Goal: Task Accomplishment & Management: Manage account settings

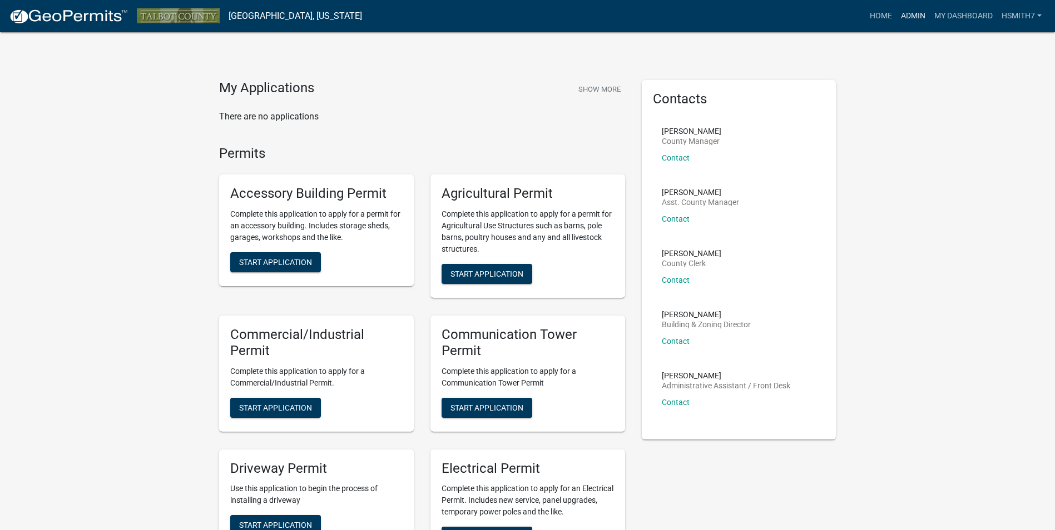
click at [904, 14] on link "Admin" at bounding box center [912, 16] width 33 height 21
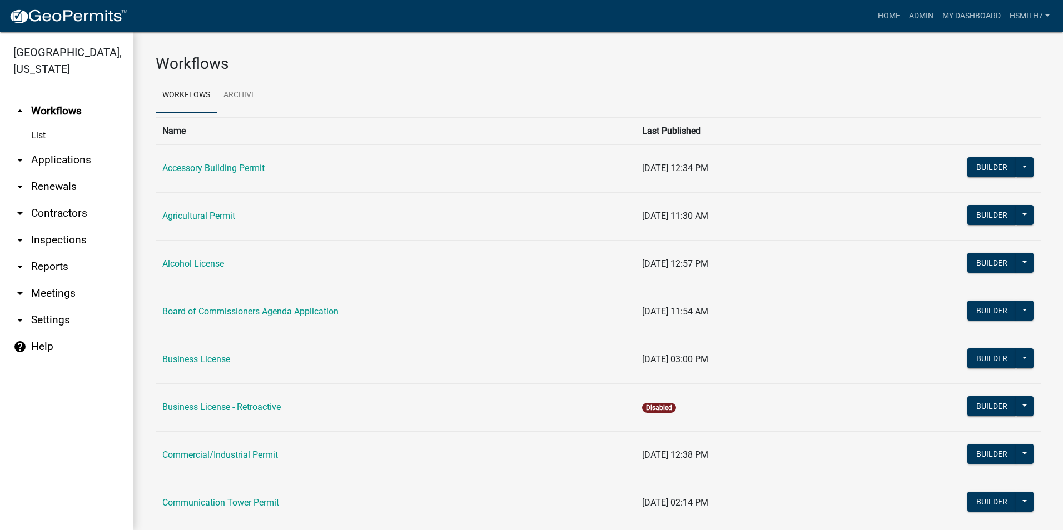
click at [49, 159] on link "arrow_drop_down Applications" at bounding box center [66, 160] width 133 height 27
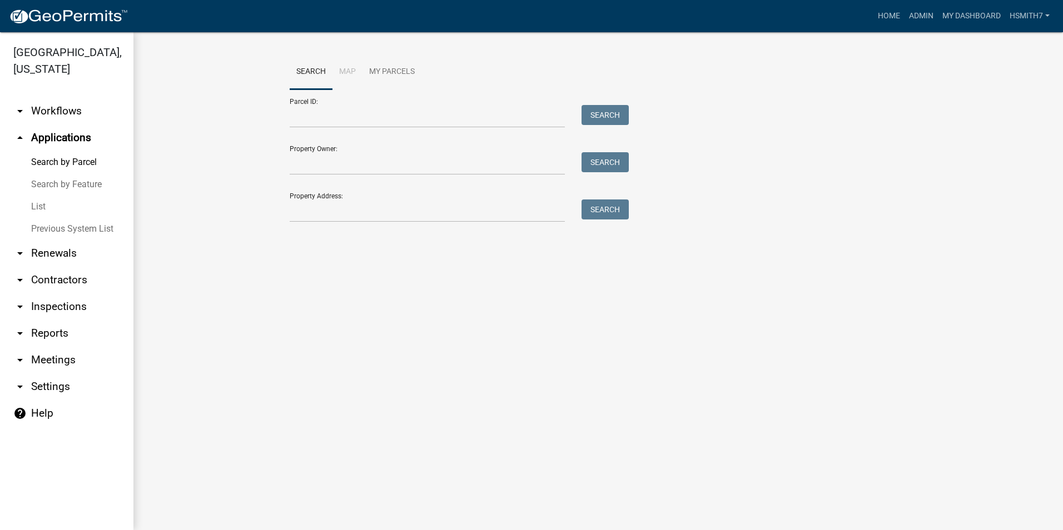
click at [23, 208] on link "List" at bounding box center [66, 207] width 133 height 22
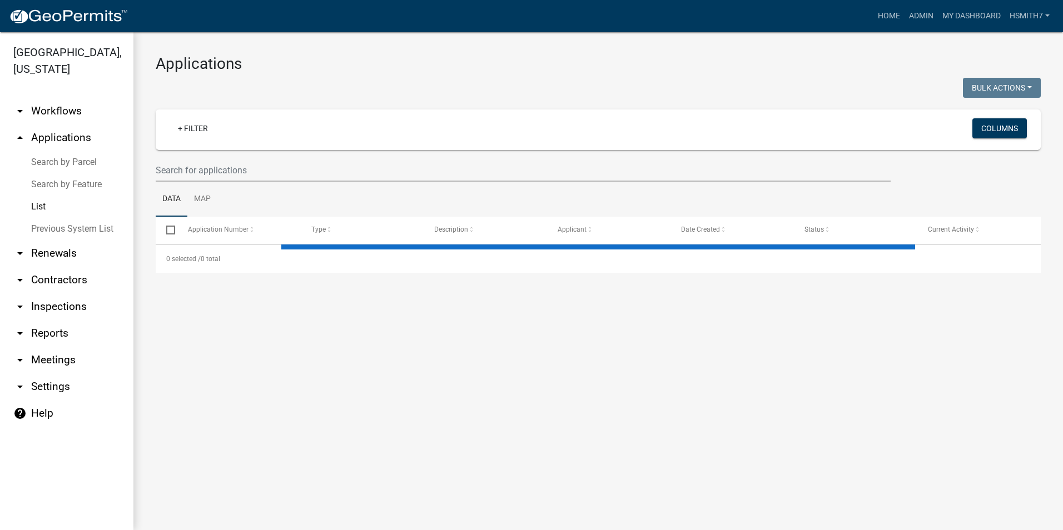
select select "3: 100"
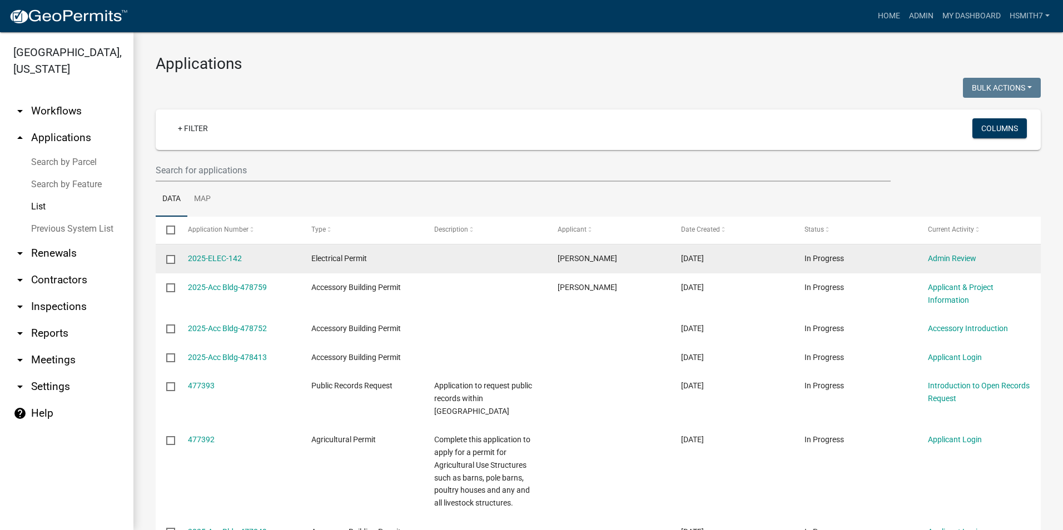
click at [215, 264] on div "2025-ELEC-142" at bounding box center [239, 258] width 102 height 13
click at [210, 259] on link "2025-ELEC-142" at bounding box center [215, 258] width 54 height 9
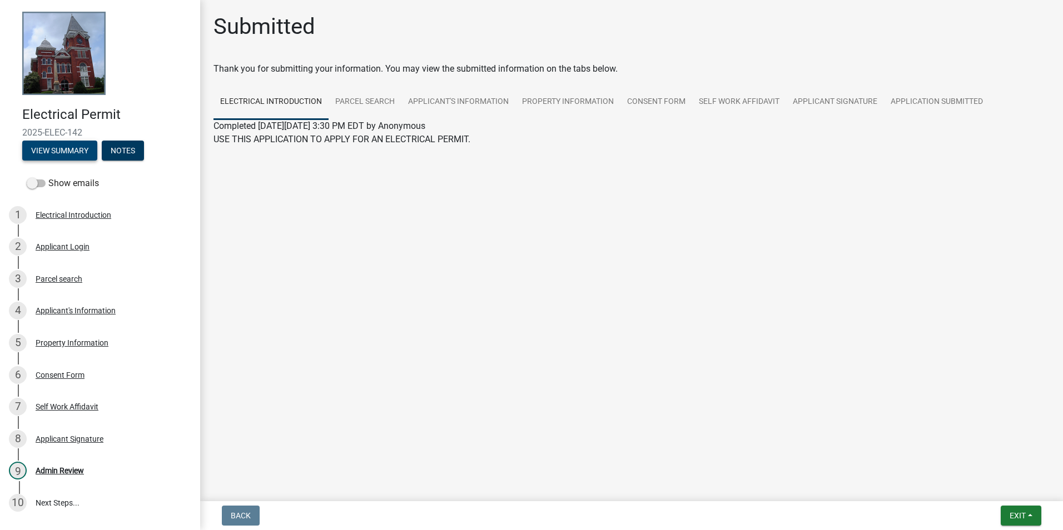
click at [56, 153] on button "View Summary" at bounding box center [59, 151] width 75 height 20
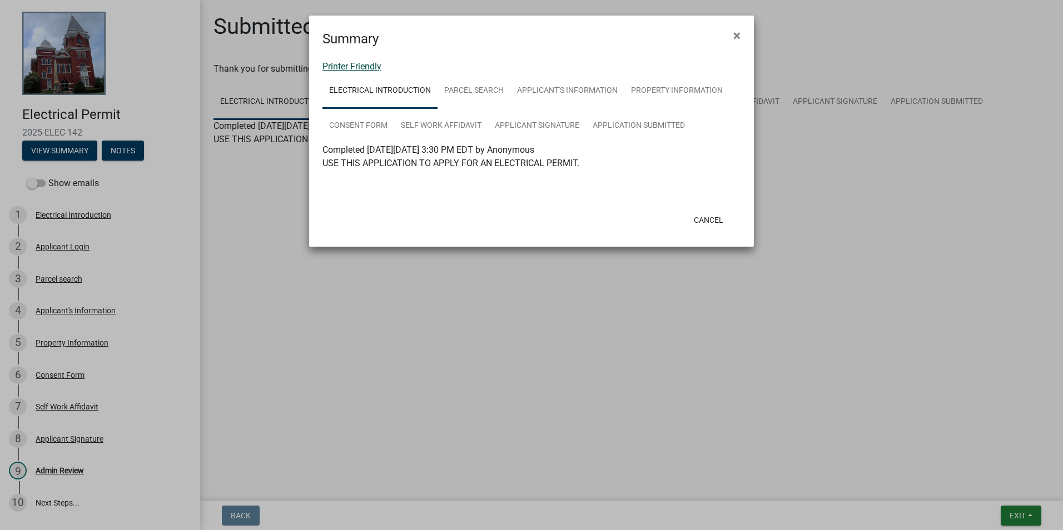
click at [368, 70] on link "Printer Friendly" at bounding box center [351, 66] width 59 height 11
click at [359, 65] on link "Printer Friendly" at bounding box center [351, 66] width 59 height 11
click at [706, 221] on button "Cancel" at bounding box center [708, 220] width 47 height 20
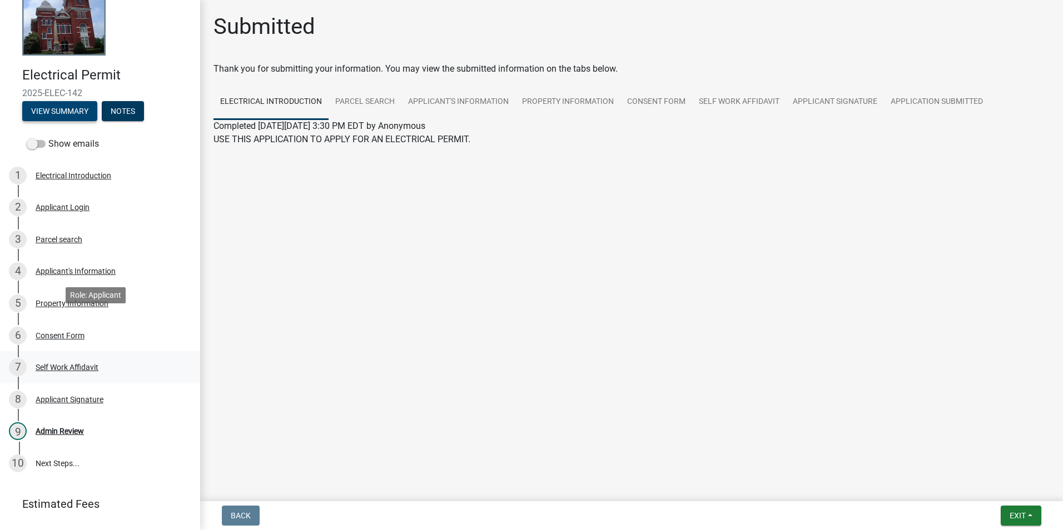
scroll to position [92, 0]
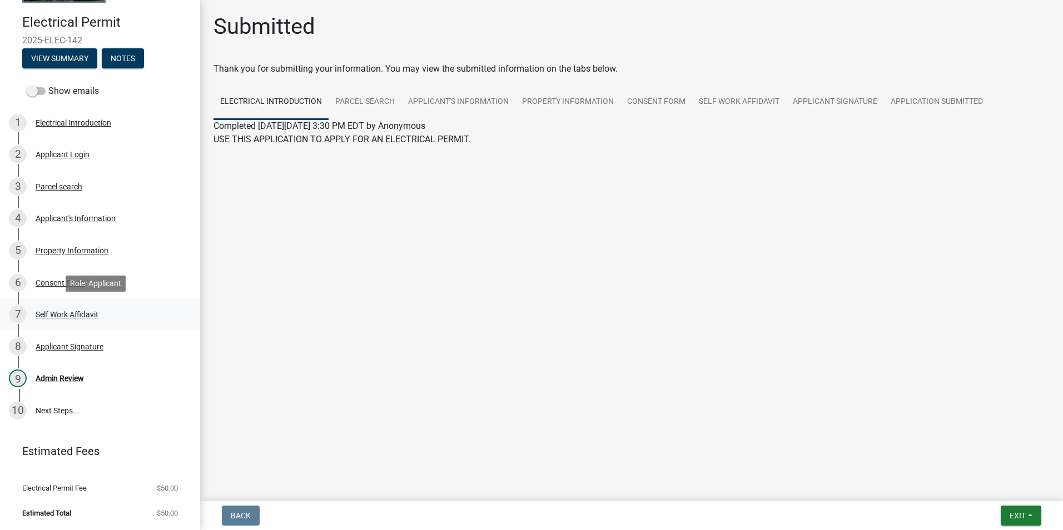
click at [74, 304] on link "7 Self Work Affidavit" at bounding box center [100, 315] width 200 height 32
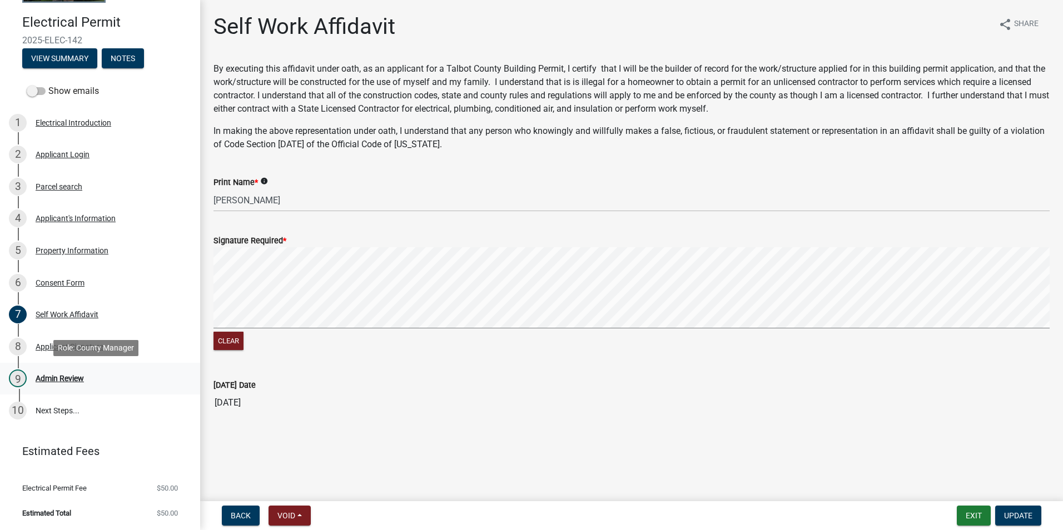
click at [53, 375] on div "Admin Review" at bounding box center [60, 379] width 48 height 8
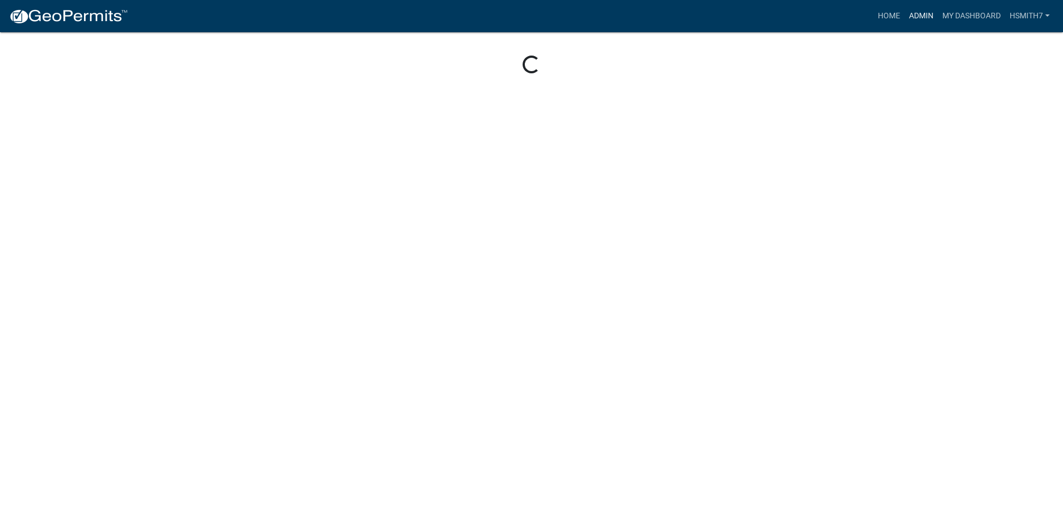
click at [906, 18] on link "Admin" at bounding box center [921, 16] width 33 height 21
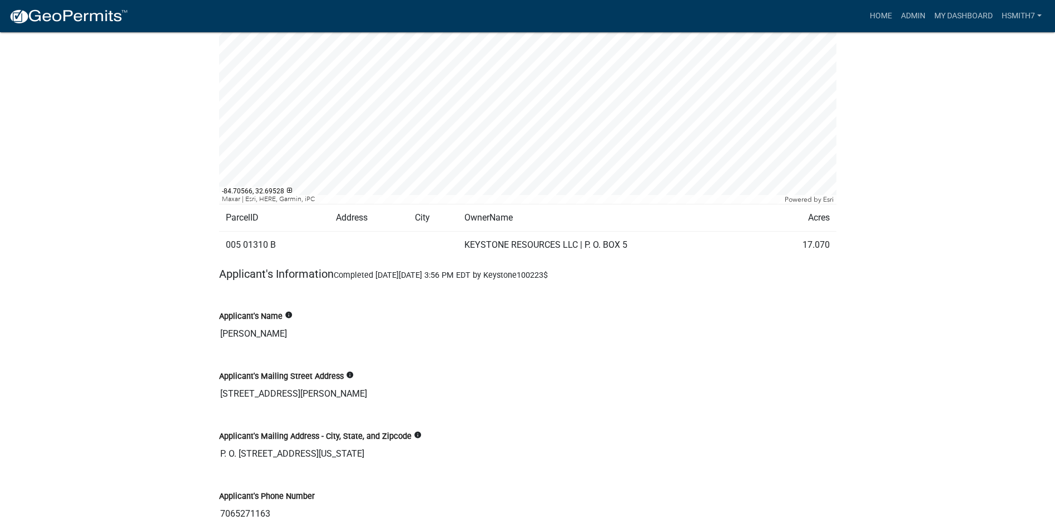
scroll to position [271, 0]
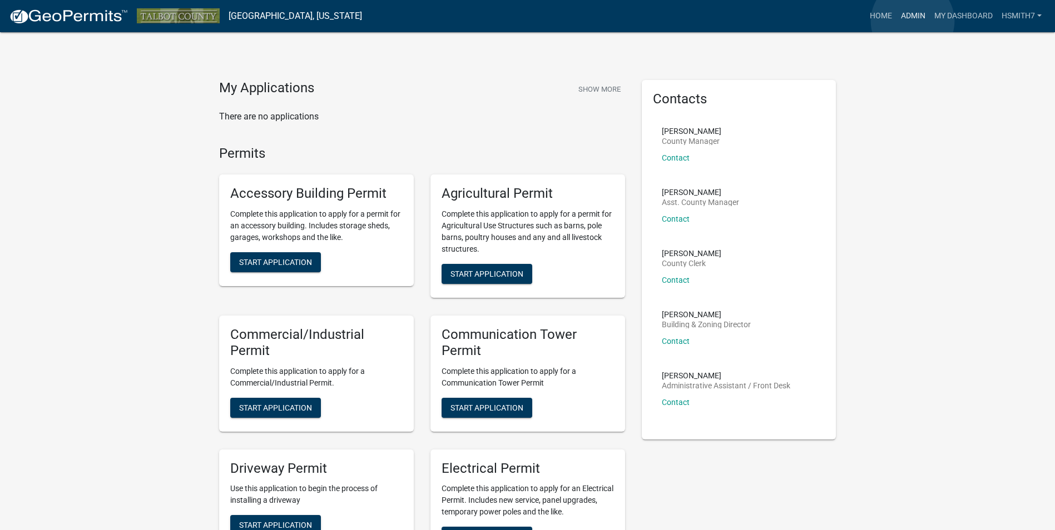
click at [913, 21] on link "Admin" at bounding box center [912, 16] width 33 height 21
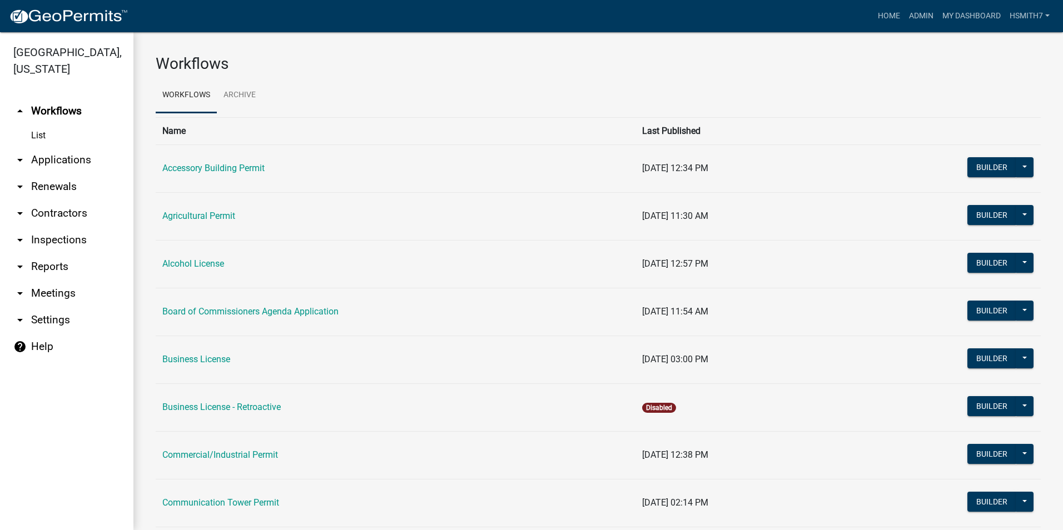
click at [57, 160] on link "arrow_drop_down Applications" at bounding box center [66, 160] width 133 height 27
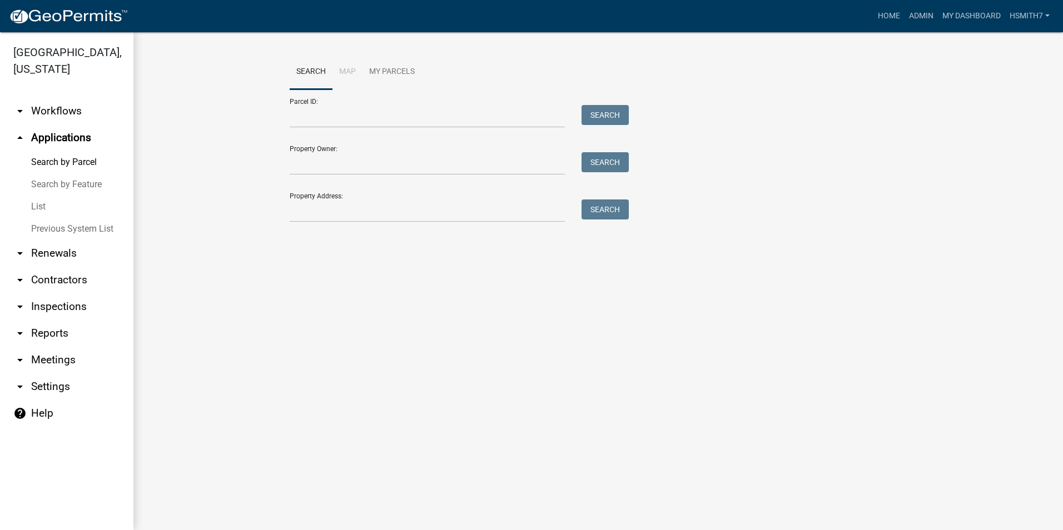
click at [40, 202] on link "List" at bounding box center [66, 207] width 133 height 22
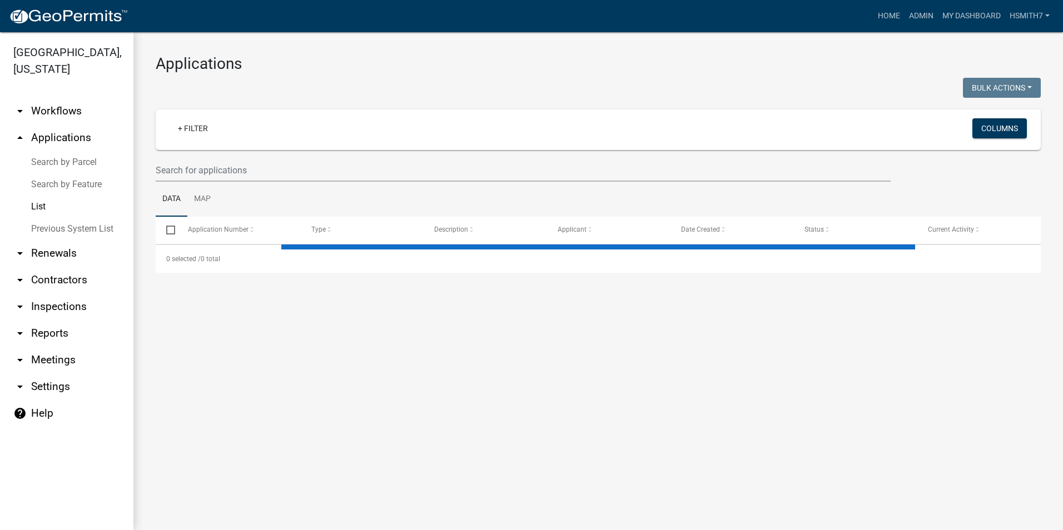
select select "3: 100"
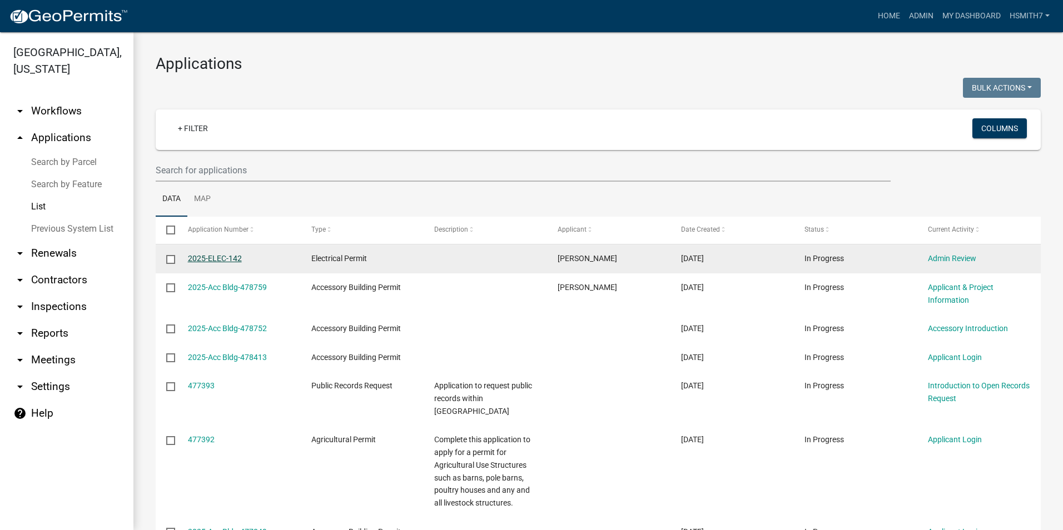
click at [221, 257] on link "2025-ELEC-142" at bounding box center [215, 258] width 54 height 9
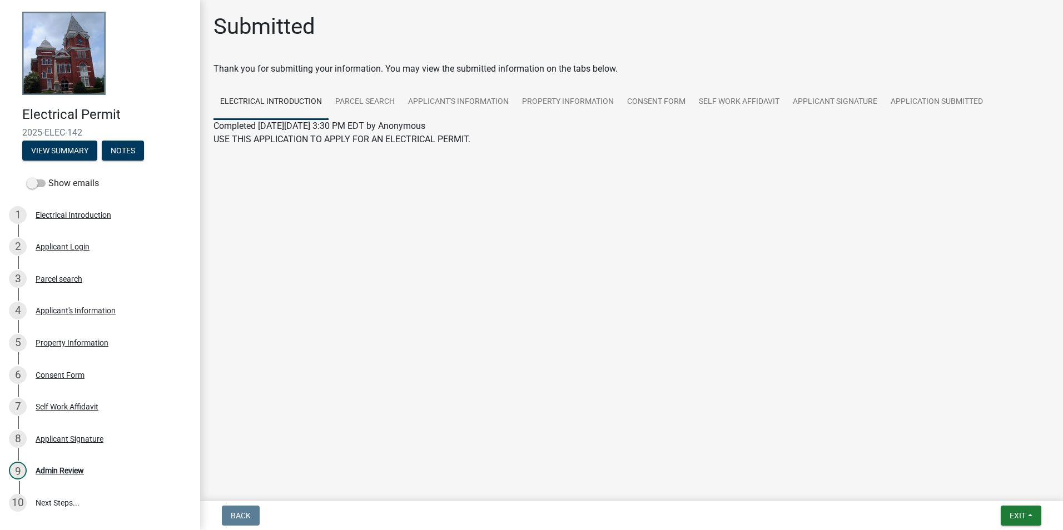
click at [928, 122] on div "Completed On Tuesday, September 16, 2025 at 3:30 PM EDT by Anonymous" at bounding box center [631, 126] width 836 height 13
click at [925, 123] on div "Completed On Tuesday, September 16, 2025 at 3:30 PM EDT by Anonymous" at bounding box center [631, 126] width 836 height 13
click at [917, 120] on div "Completed On Tuesday, September 16, 2025 at 3:30 PM EDT by Anonymous" at bounding box center [631, 126] width 836 height 13
click at [645, 98] on link "Consent Form" at bounding box center [656, 103] width 72 height 36
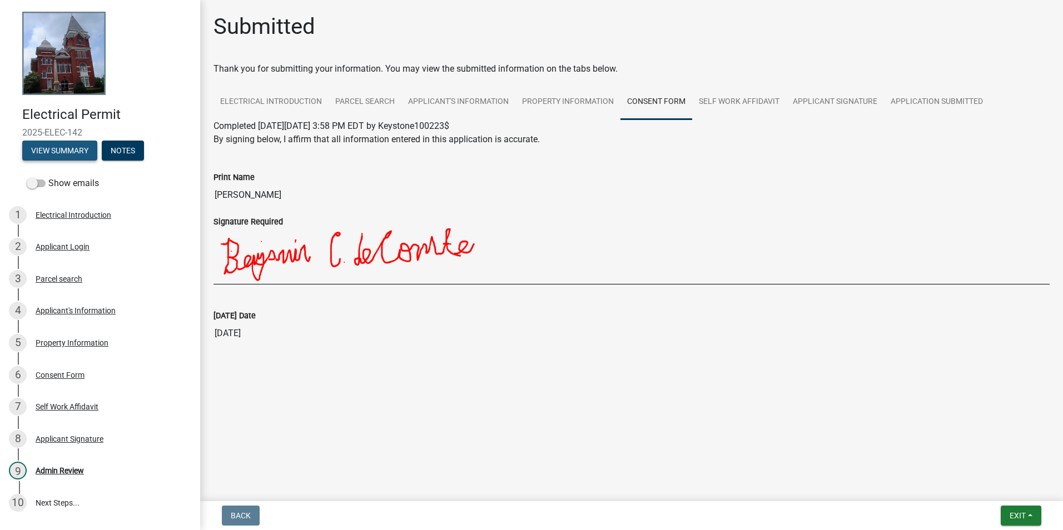
click at [57, 145] on button "View Summary" at bounding box center [59, 151] width 75 height 20
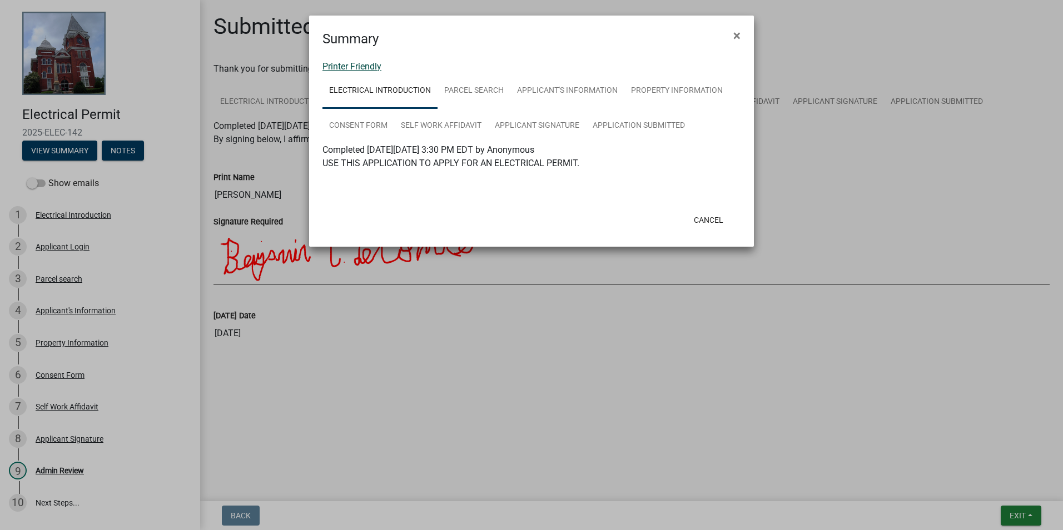
click at [364, 63] on link "Printer Friendly" at bounding box center [351, 66] width 59 height 11
click at [718, 230] on button "Cancel" at bounding box center [708, 220] width 47 height 20
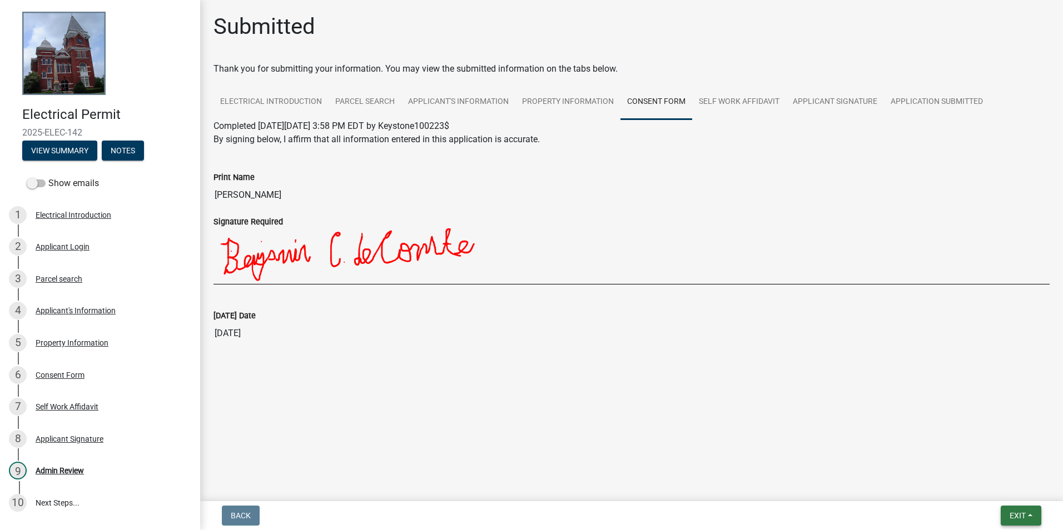
click at [1027, 520] on button "Exit" at bounding box center [1021, 516] width 41 height 20
click at [991, 487] on button "Save & Exit" at bounding box center [996, 487] width 89 height 27
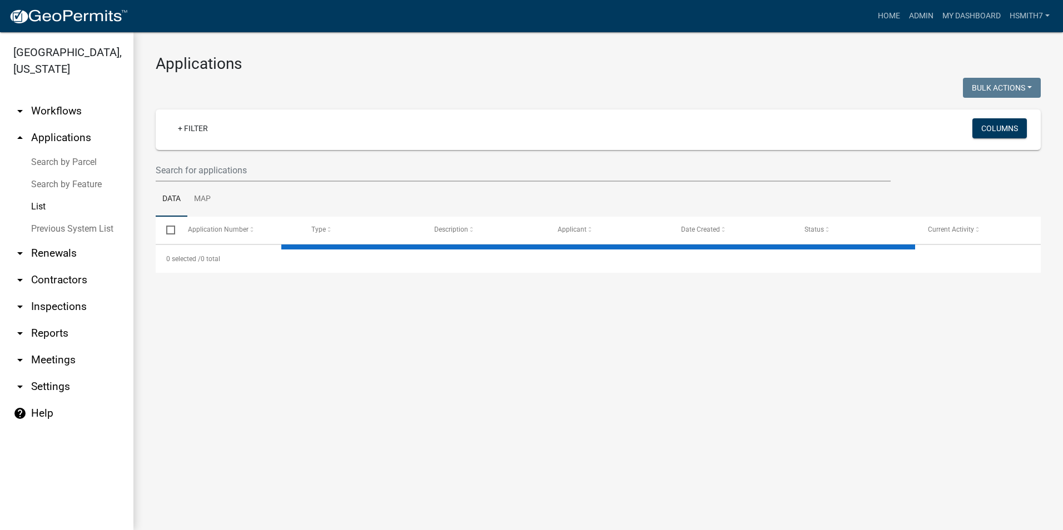
select select "3: 100"
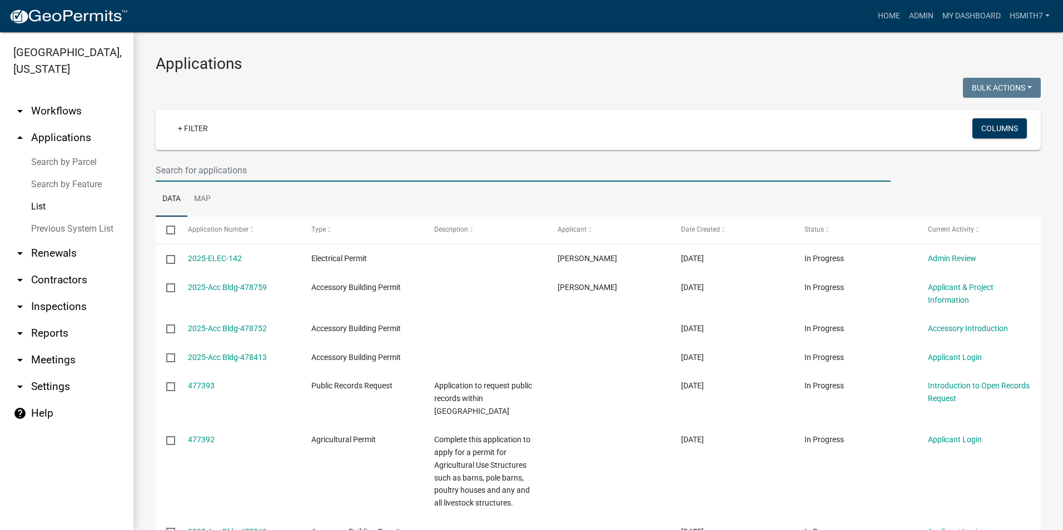
click at [191, 161] on input "text" at bounding box center [523, 170] width 735 height 23
click at [165, 177] on input "text" at bounding box center [523, 170] width 735 height 23
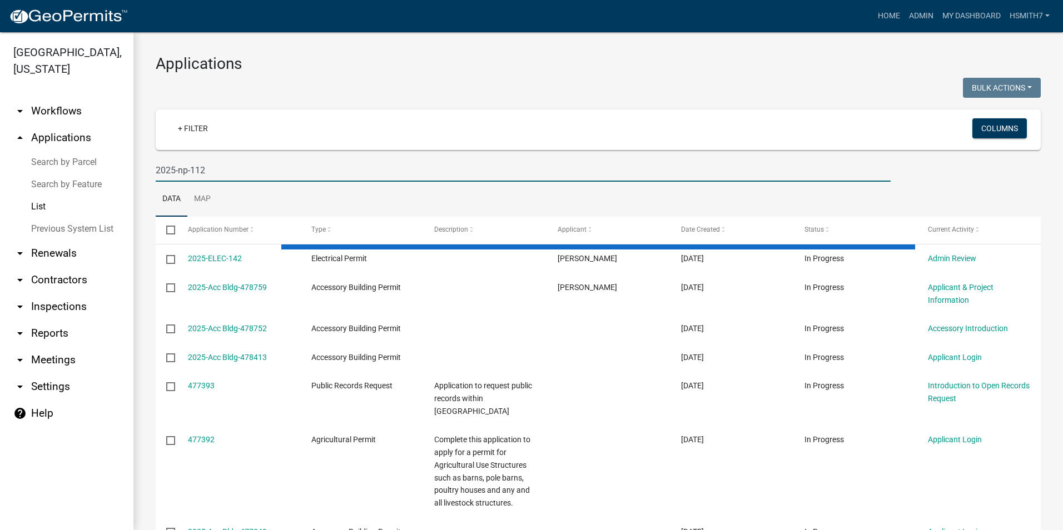
click at [182, 171] on input "2025-np-112" at bounding box center [523, 170] width 735 height 23
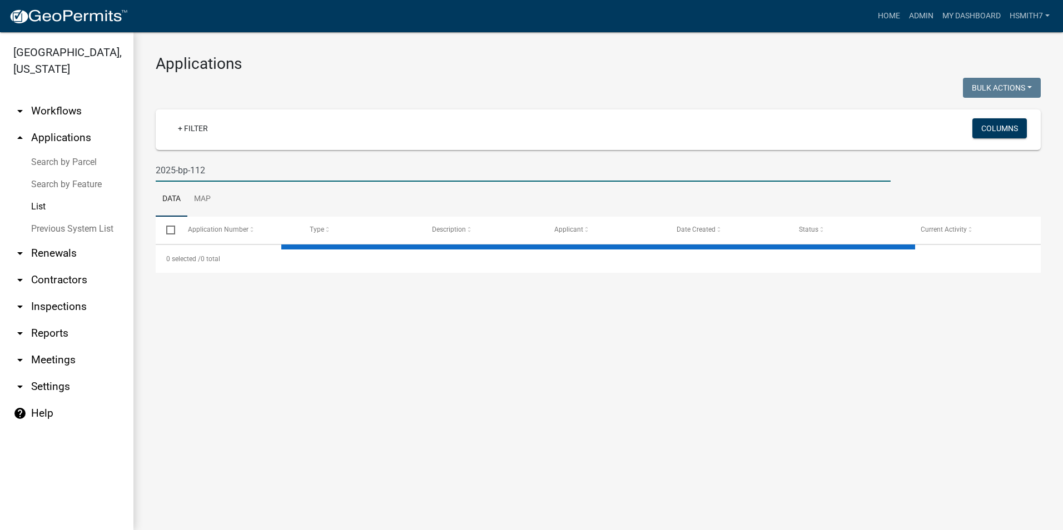
type input "2025-bp-112"
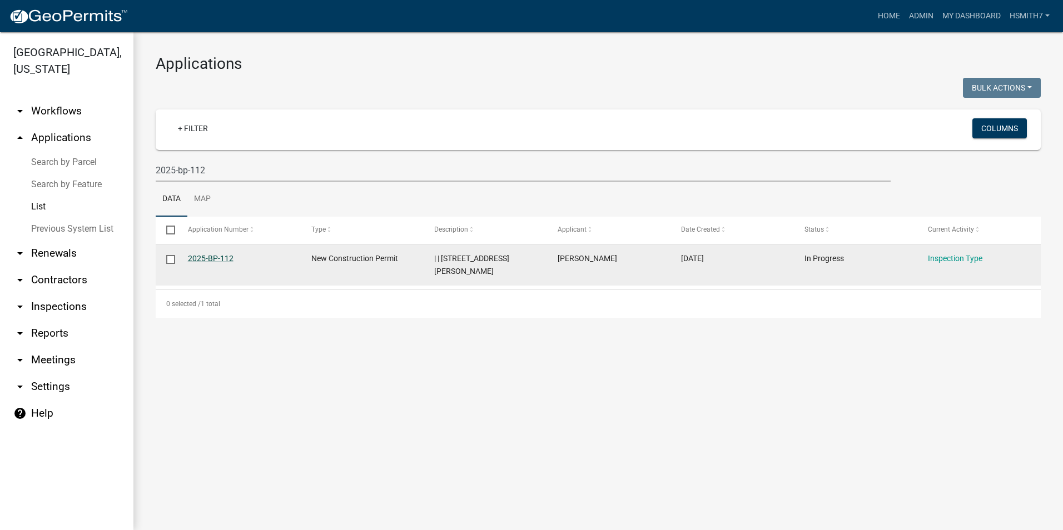
click at [205, 260] on link "2025-BP-112" at bounding box center [211, 258] width 46 height 9
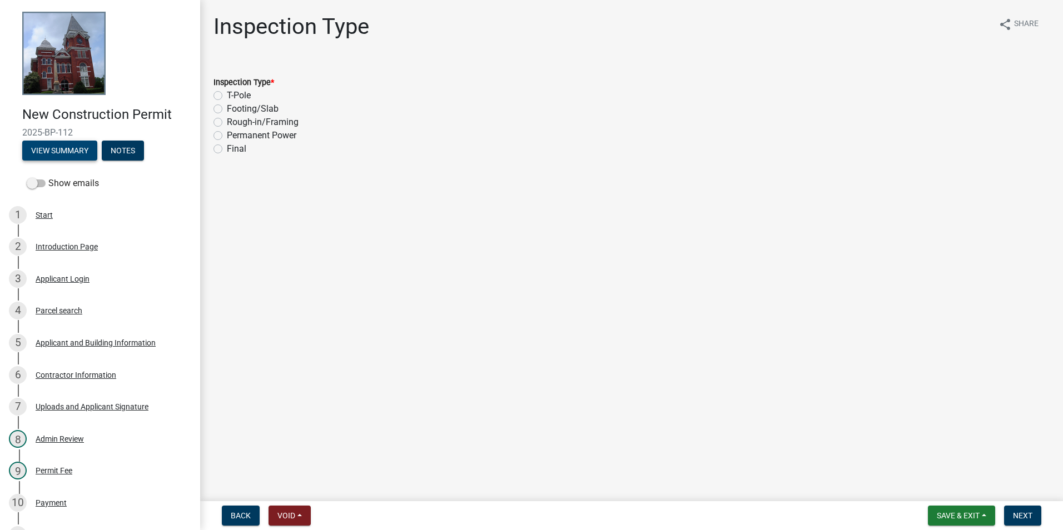
click at [44, 152] on button "View Summary" at bounding box center [59, 151] width 75 height 20
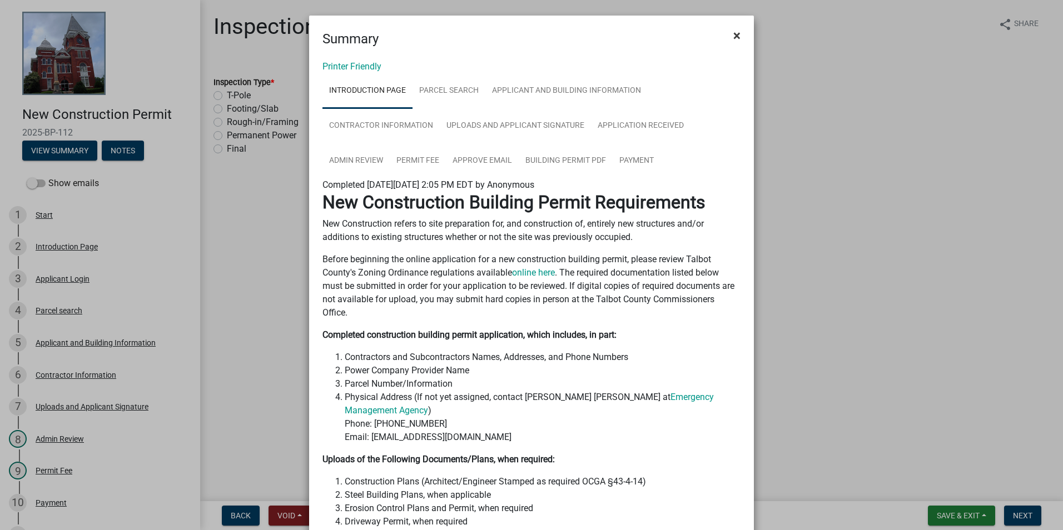
click at [728, 39] on button "×" at bounding box center [736, 35] width 25 height 31
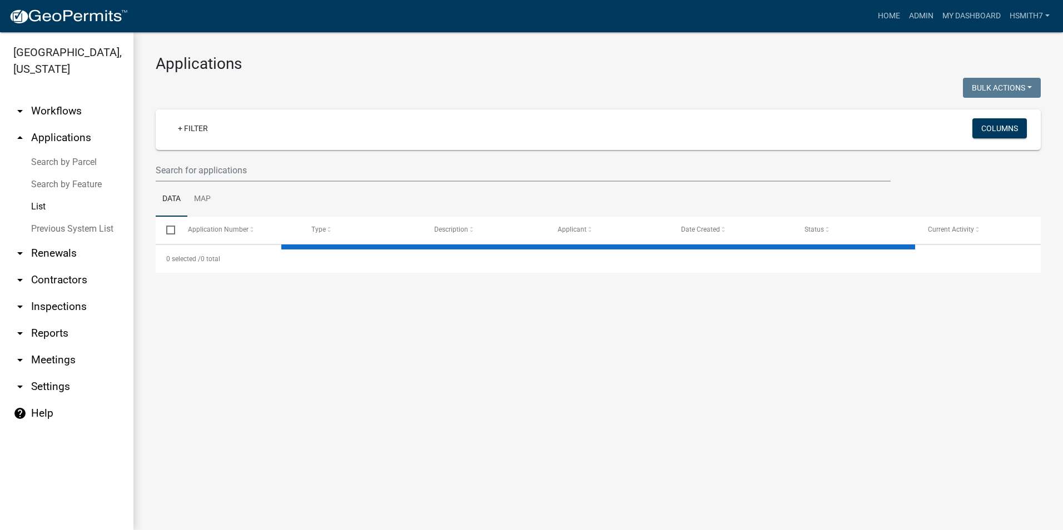
select select "3: 100"
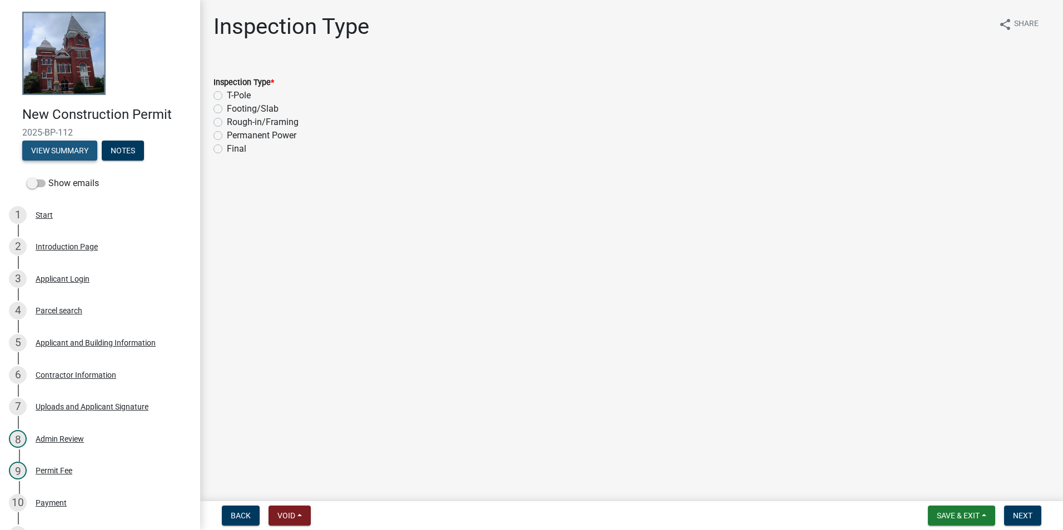
click at [49, 153] on button "View Summary" at bounding box center [59, 151] width 75 height 20
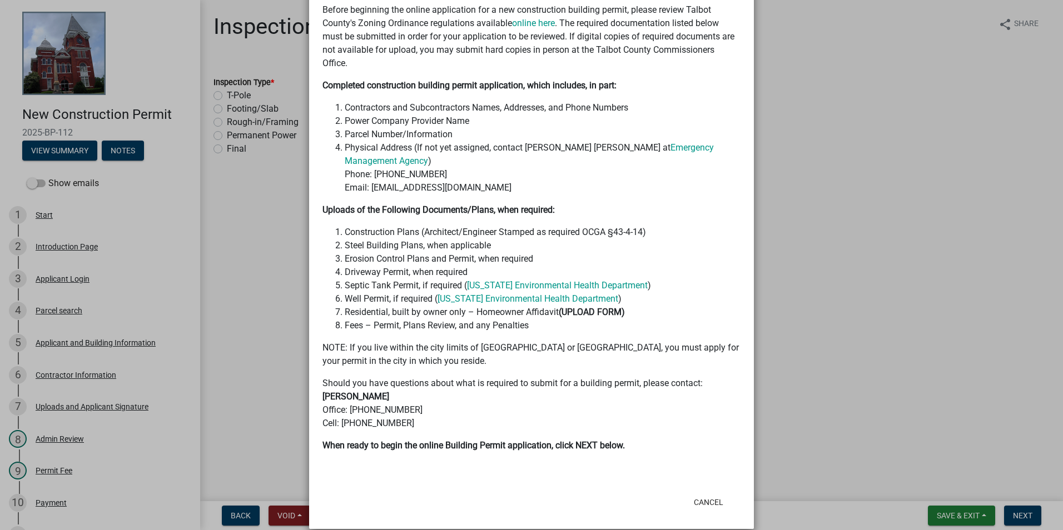
scroll to position [264, 0]
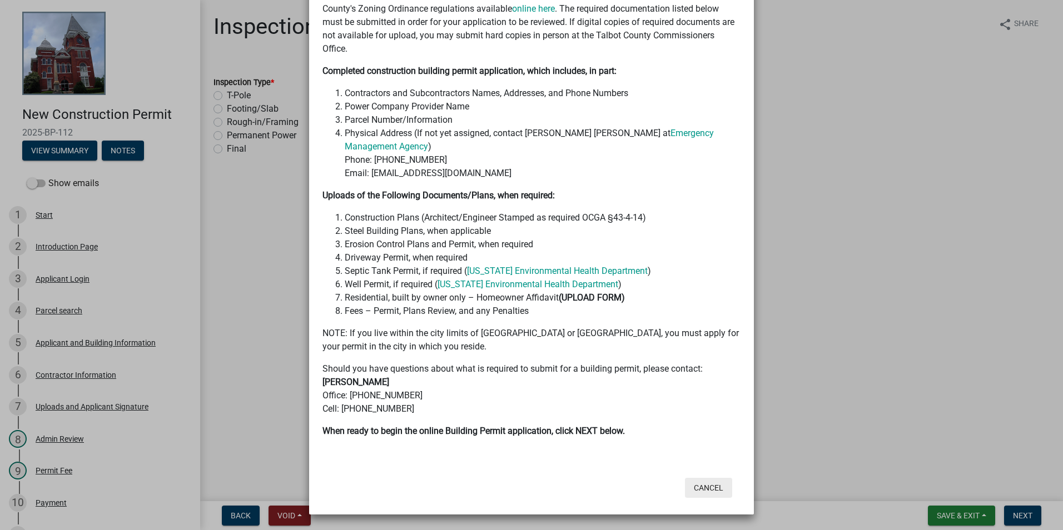
click at [708, 486] on button "Cancel" at bounding box center [708, 488] width 47 height 20
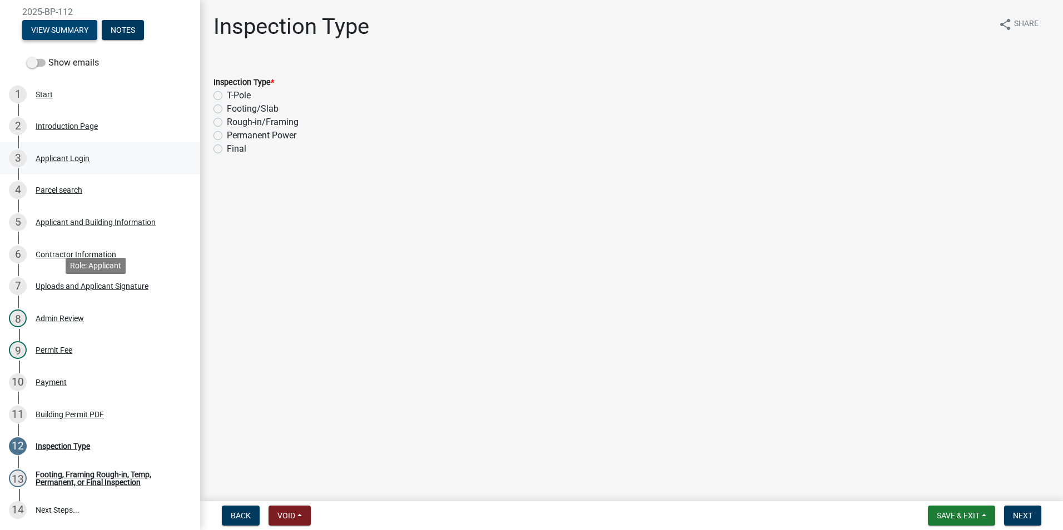
scroll to position [0, 0]
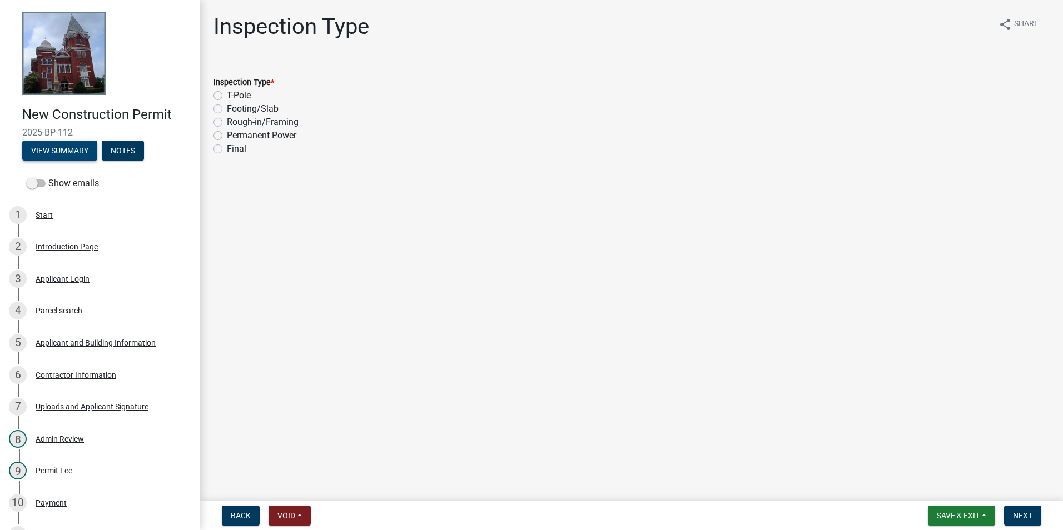
click at [61, 153] on button "View Summary" at bounding box center [59, 151] width 75 height 20
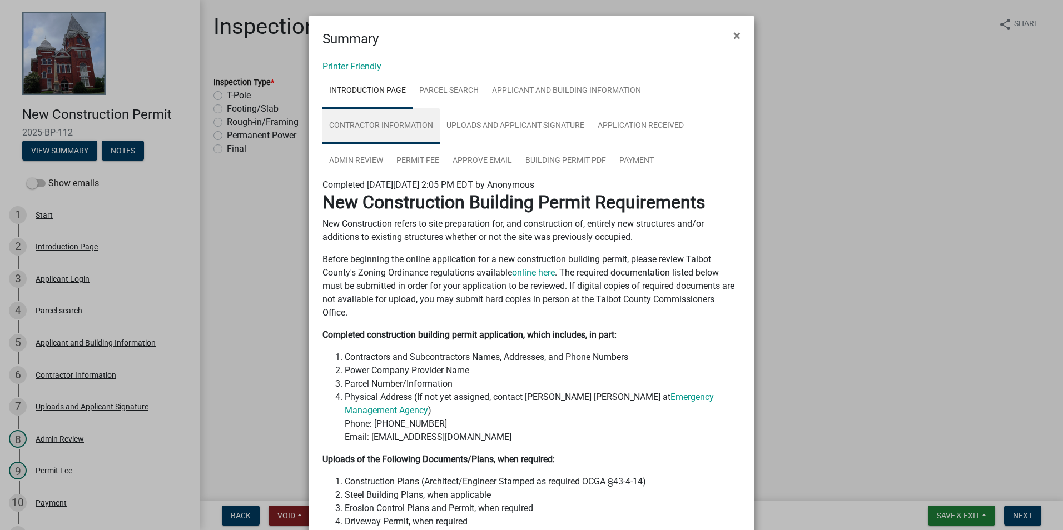
click at [404, 136] on link "Contractor Information" at bounding box center [380, 126] width 117 height 36
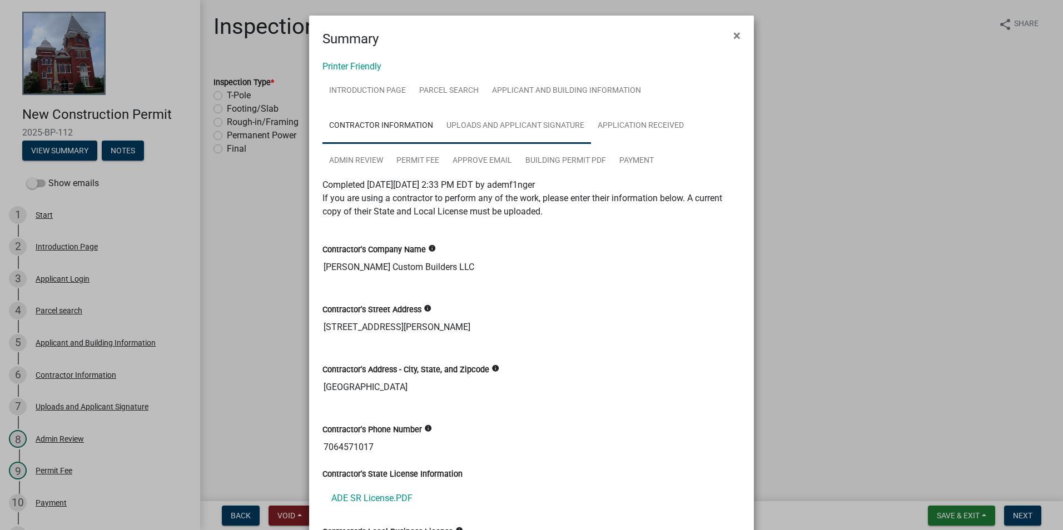
click at [469, 130] on link "Uploads and Applicant Signature" at bounding box center [515, 126] width 151 height 36
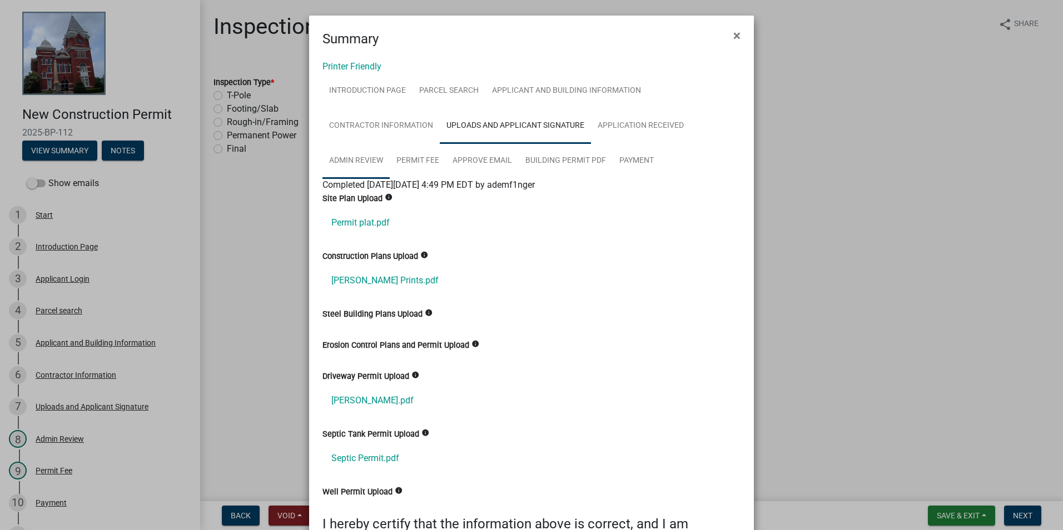
click at [370, 166] on link "Admin Review" at bounding box center [355, 161] width 67 height 36
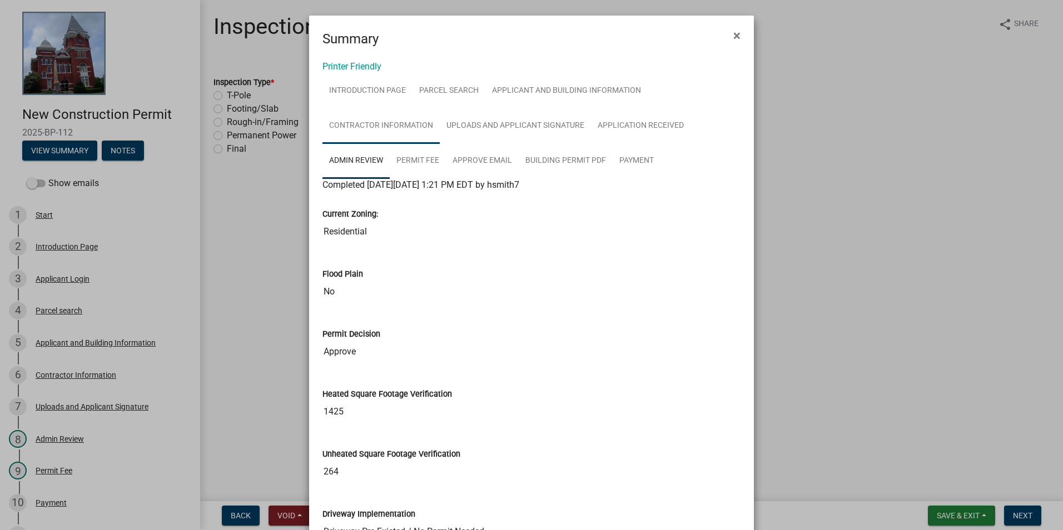
click at [354, 126] on link "Contractor Information" at bounding box center [380, 126] width 117 height 36
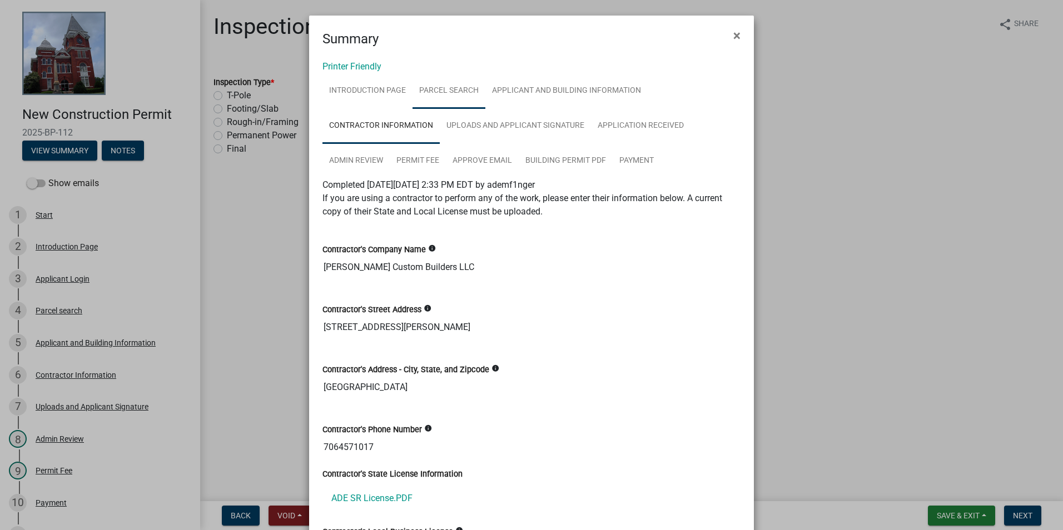
click at [441, 86] on link "Parcel search" at bounding box center [449, 91] width 73 height 36
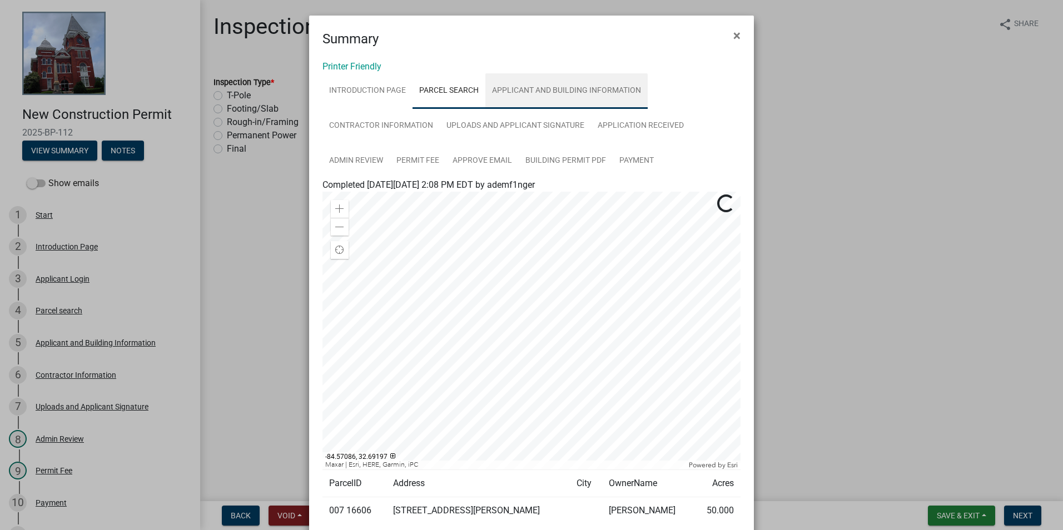
click at [536, 102] on link "Applicant and Building Information" at bounding box center [566, 91] width 162 height 36
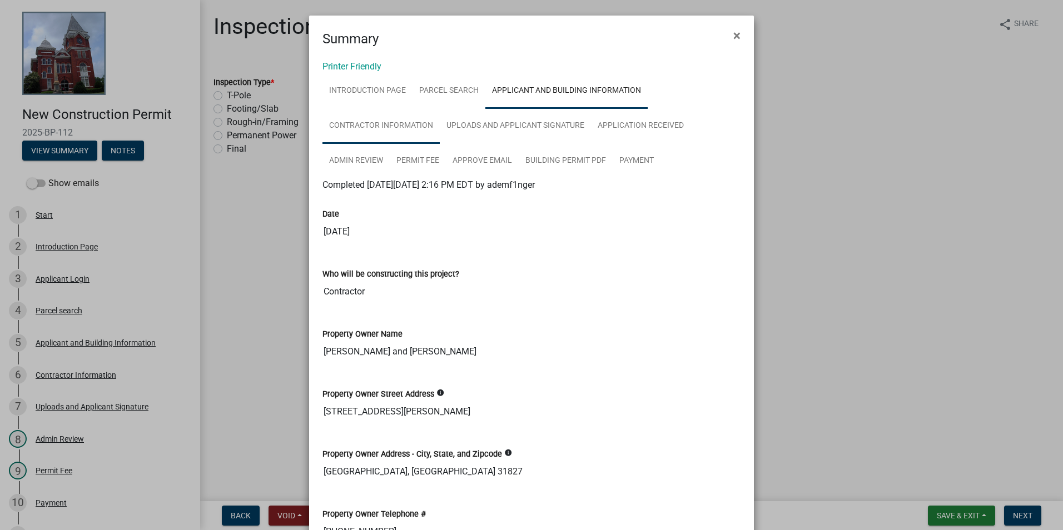
click at [414, 133] on link "Contractor Information" at bounding box center [380, 126] width 117 height 36
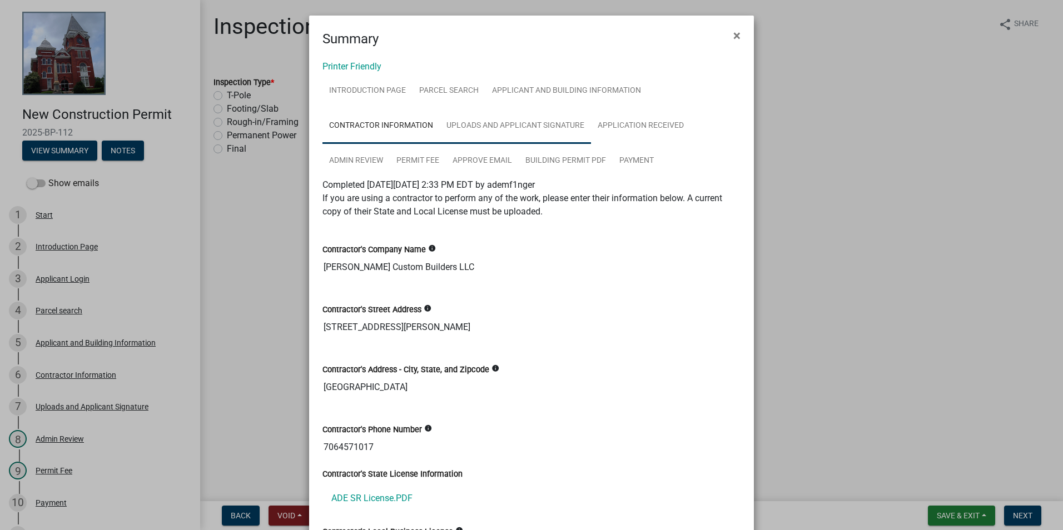
click at [499, 126] on link "Uploads and Applicant Signature" at bounding box center [515, 126] width 151 height 36
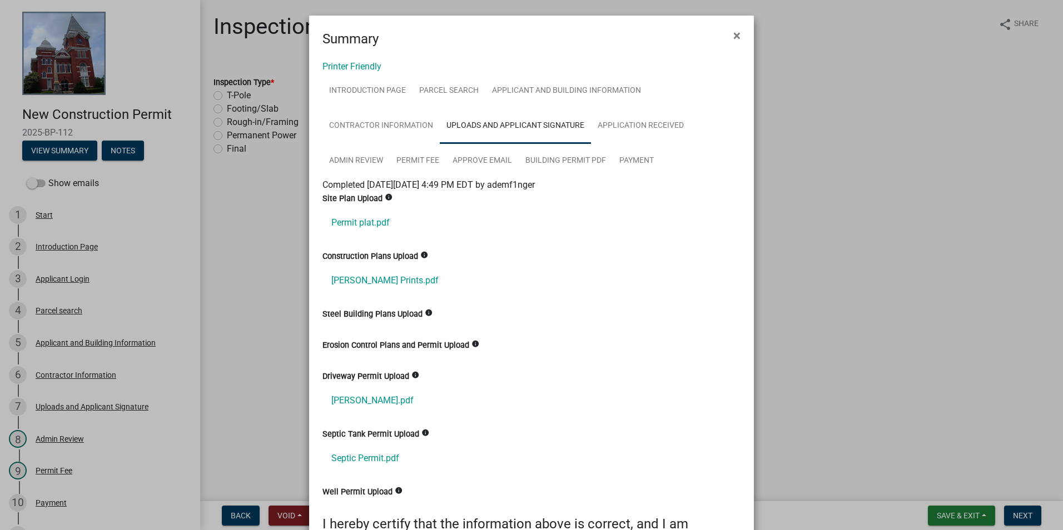
click at [521, 380] on div "Driveway Permit Upload info" at bounding box center [531, 376] width 418 height 13
click at [737, 39] on button "×" at bounding box center [736, 35] width 25 height 31
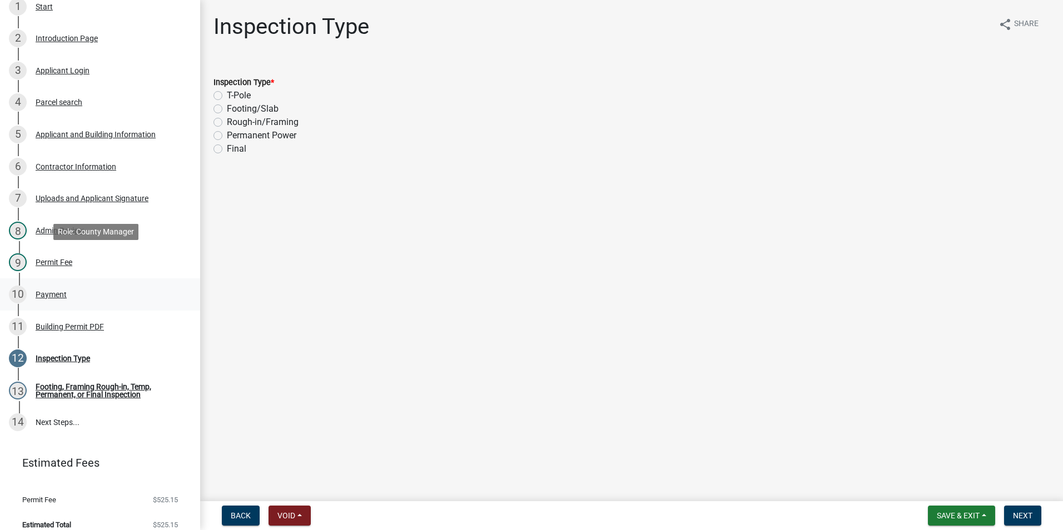
scroll to position [220, 0]
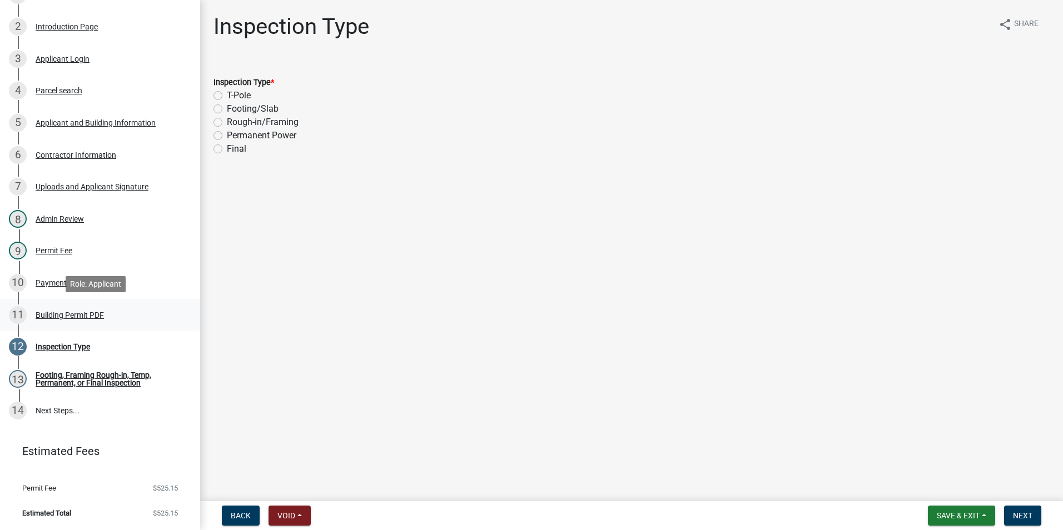
click at [42, 305] on link "11 Building Permit PDF" at bounding box center [100, 315] width 200 height 32
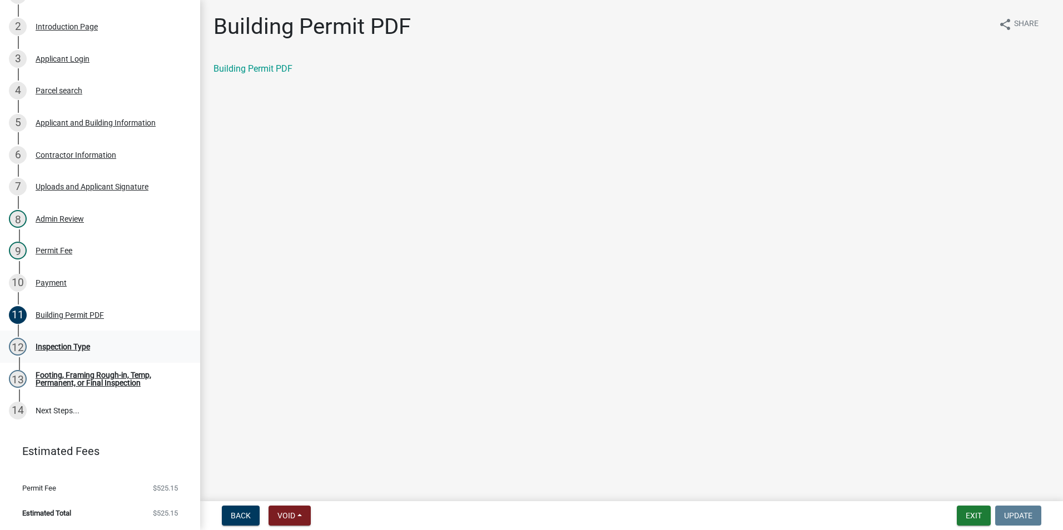
click at [78, 341] on div "12 Inspection Type" at bounding box center [95, 347] width 173 height 18
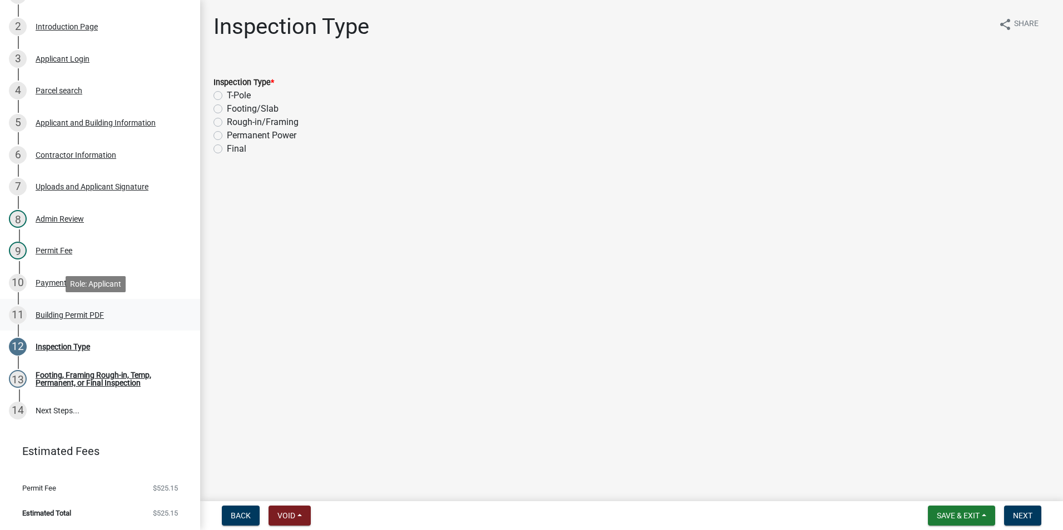
click at [71, 319] on div "Building Permit PDF" at bounding box center [70, 315] width 68 height 8
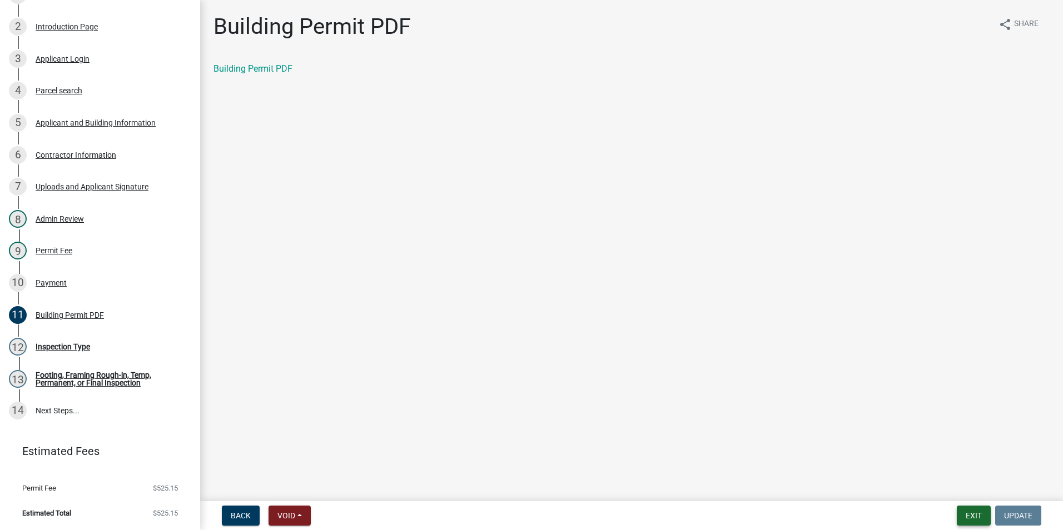
click at [982, 516] on button "Exit" at bounding box center [974, 516] width 34 height 20
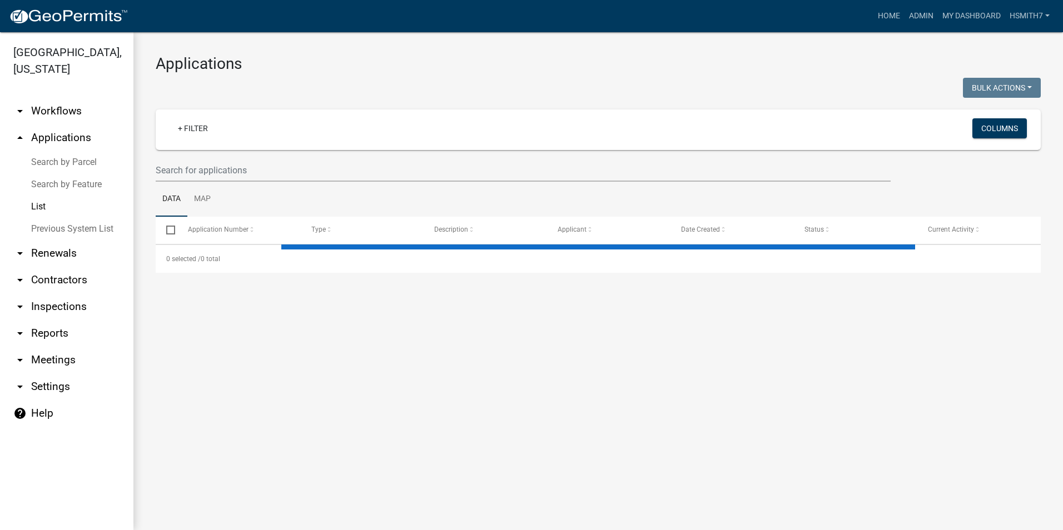
select select "3: 100"
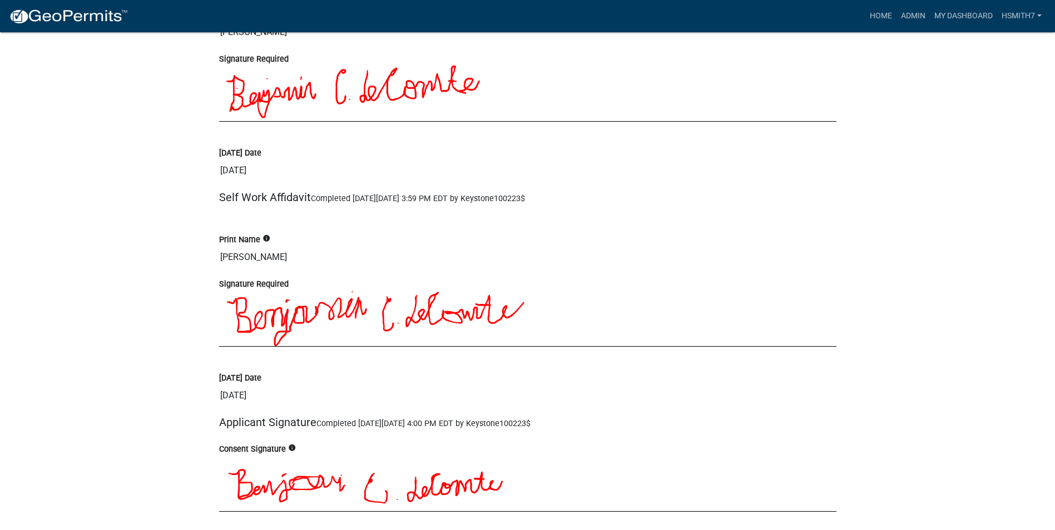
scroll to position [1939, 0]
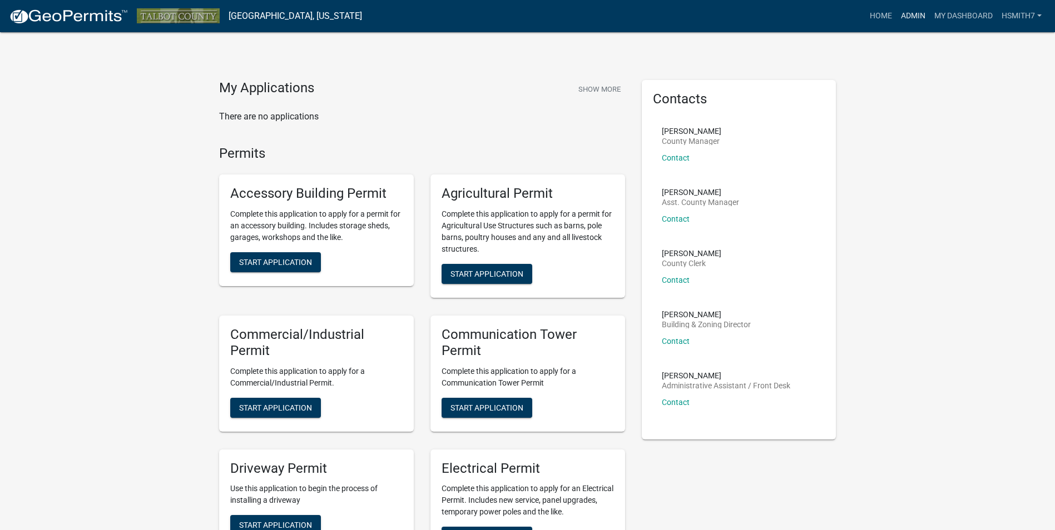
click at [910, 6] on link "Admin" at bounding box center [912, 16] width 33 height 21
click at [913, 9] on link "Admin" at bounding box center [912, 16] width 33 height 21
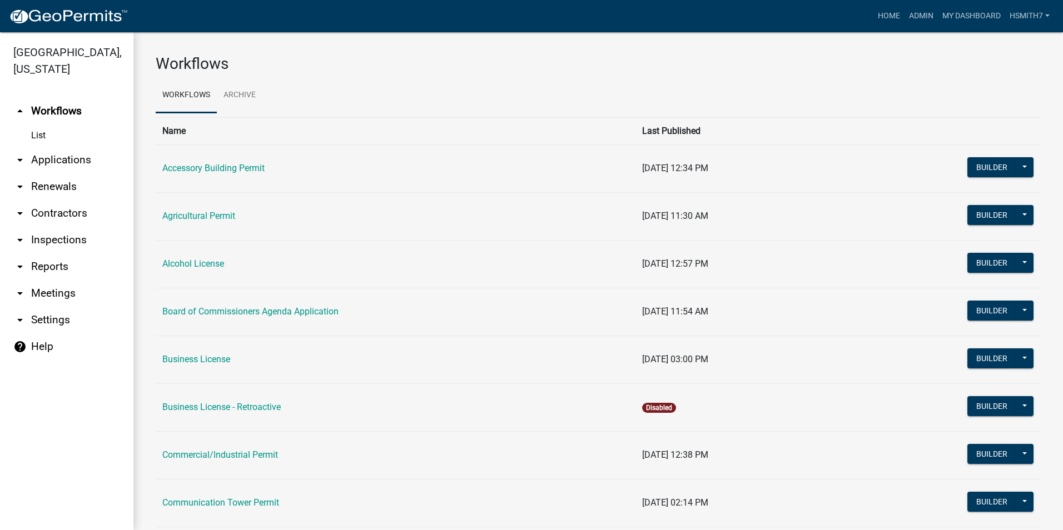
click at [53, 170] on link "arrow_drop_down Applications" at bounding box center [66, 160] width 133 height 27
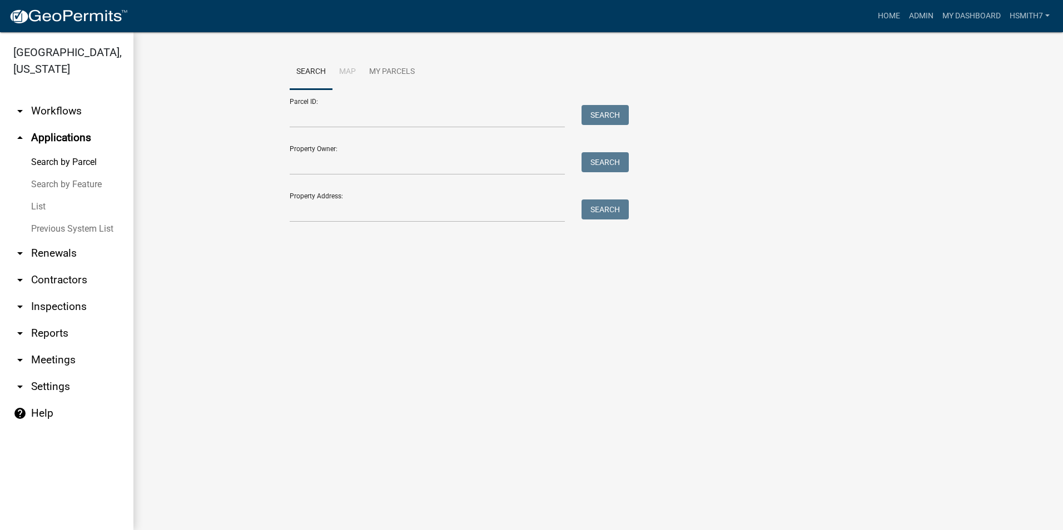
click at [44, 212] on link "List" at bounding box center [66, 207] width 133 height 22
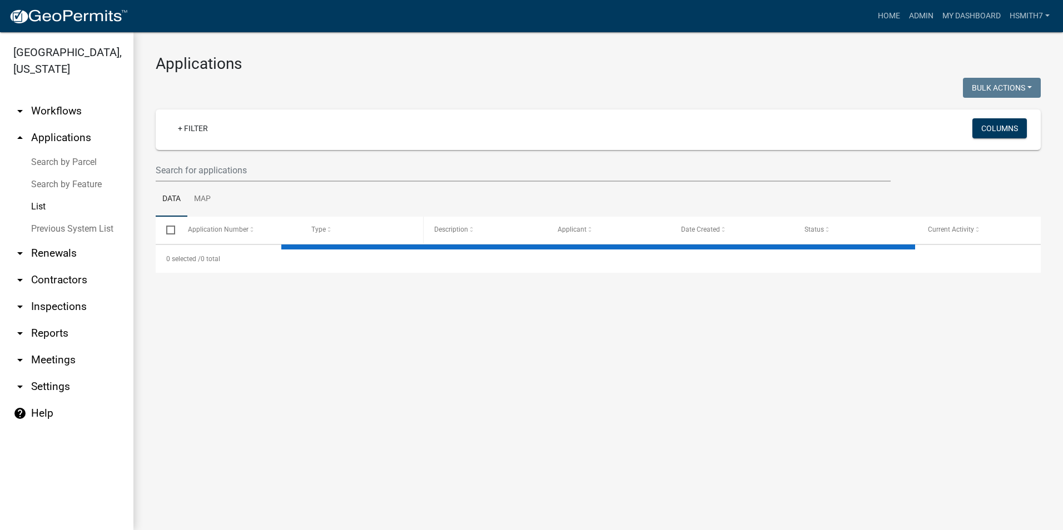
select select "3: 100"
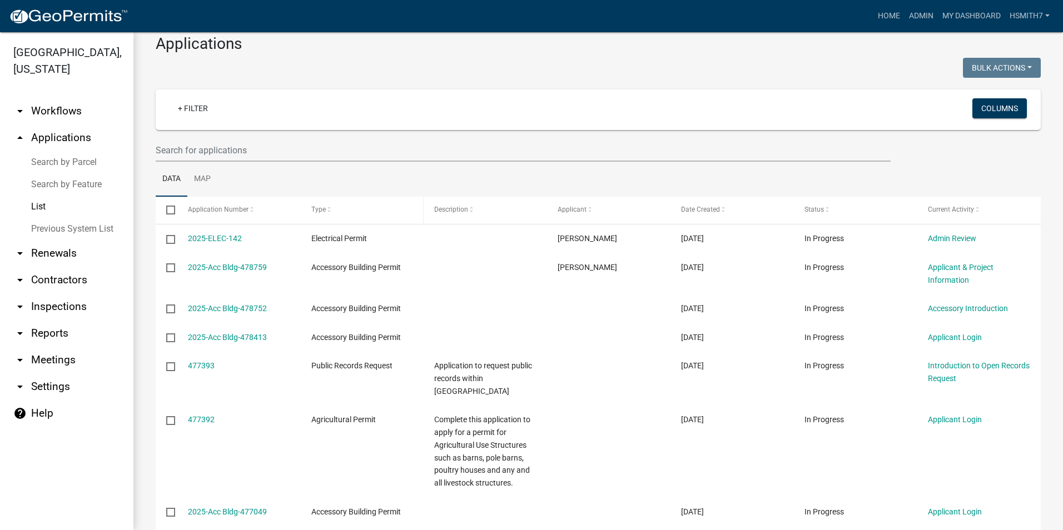
scroll to position [56, 0]
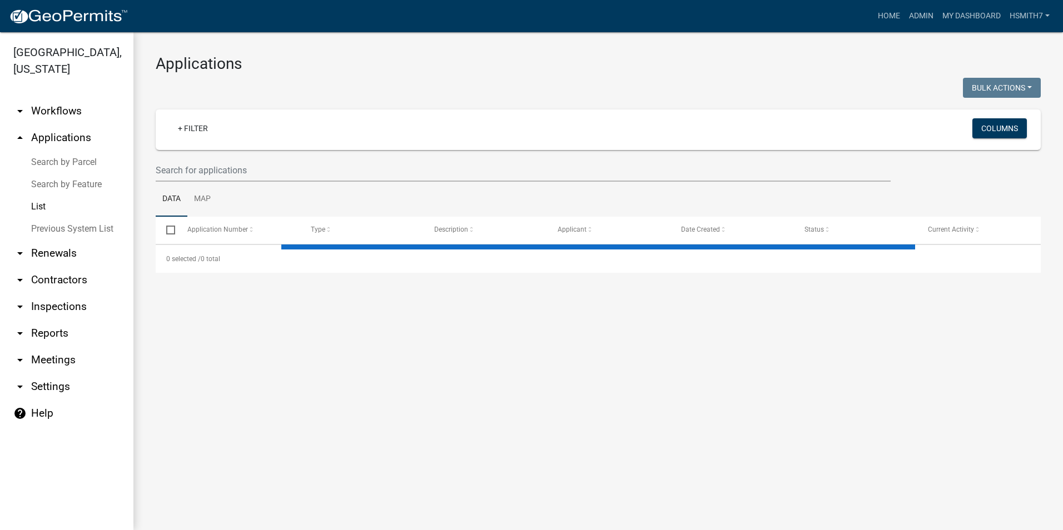
select select "3: 100"
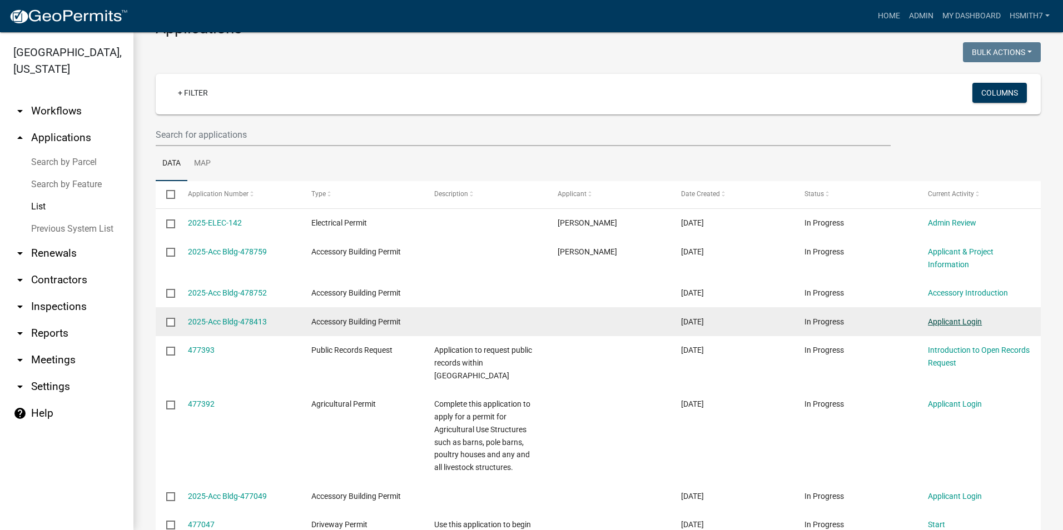
scroll to position [56, 0]
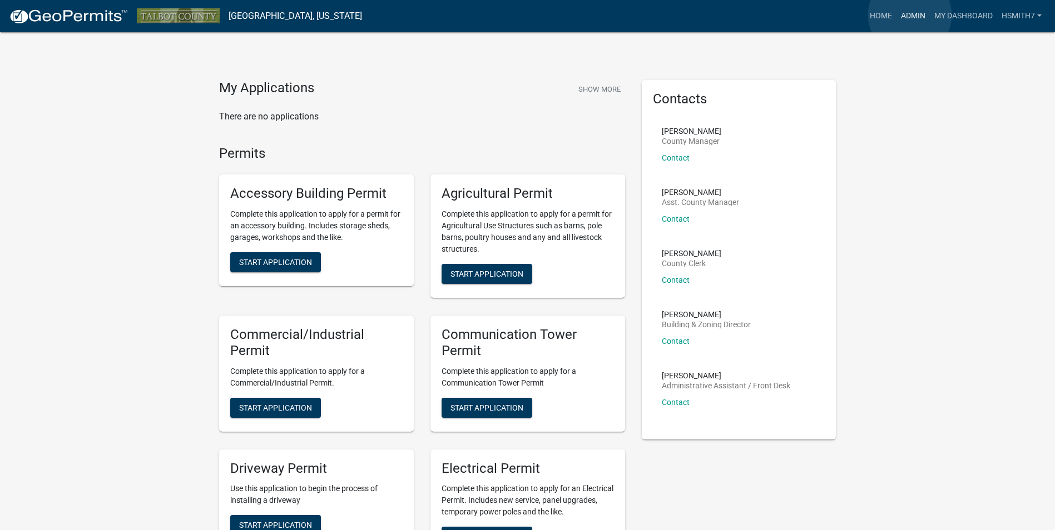
click at [910, 15] on link "Admin" at bounding box center [912, 16] width 33 height 21
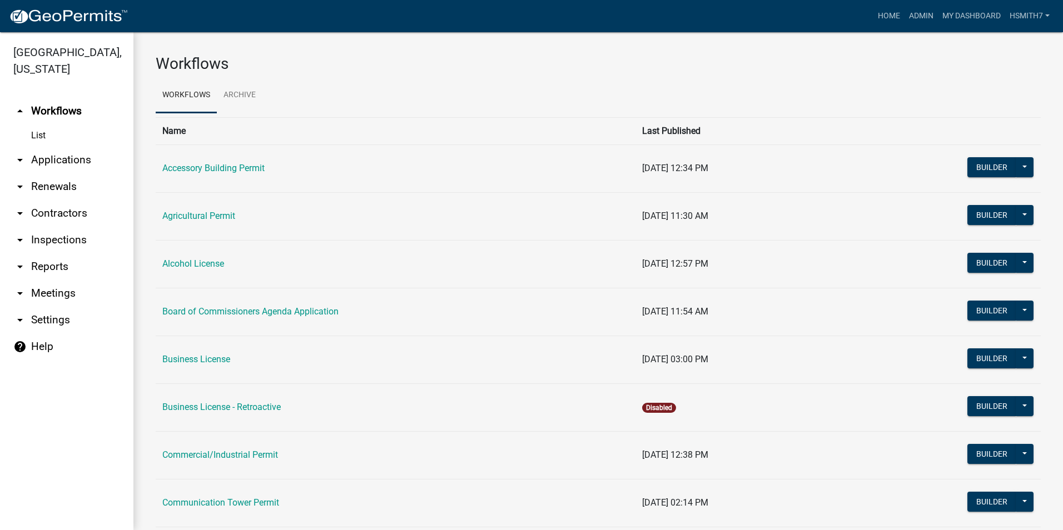
click at [51, 170] on link "arrow_drop_down Applications" at bounding box center [66, 160] width 133 height 27
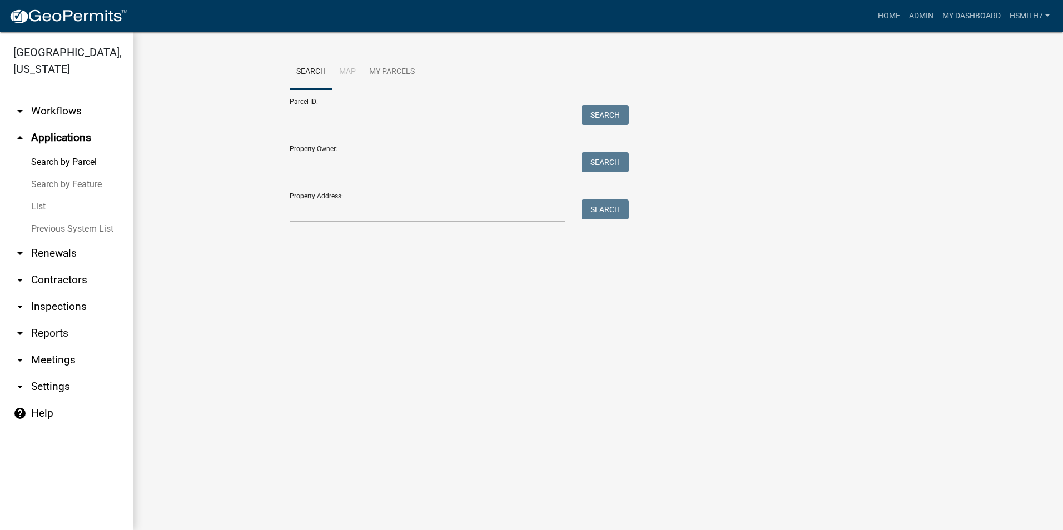
click at [34, 205] on link "List" at bounding box center [66, 207] width 133 height 22
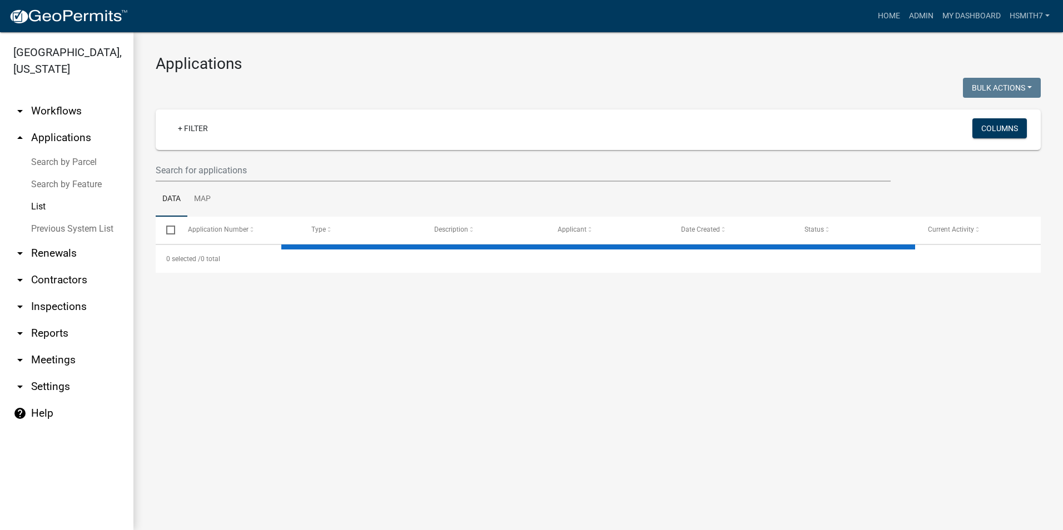
select select "3: 100"
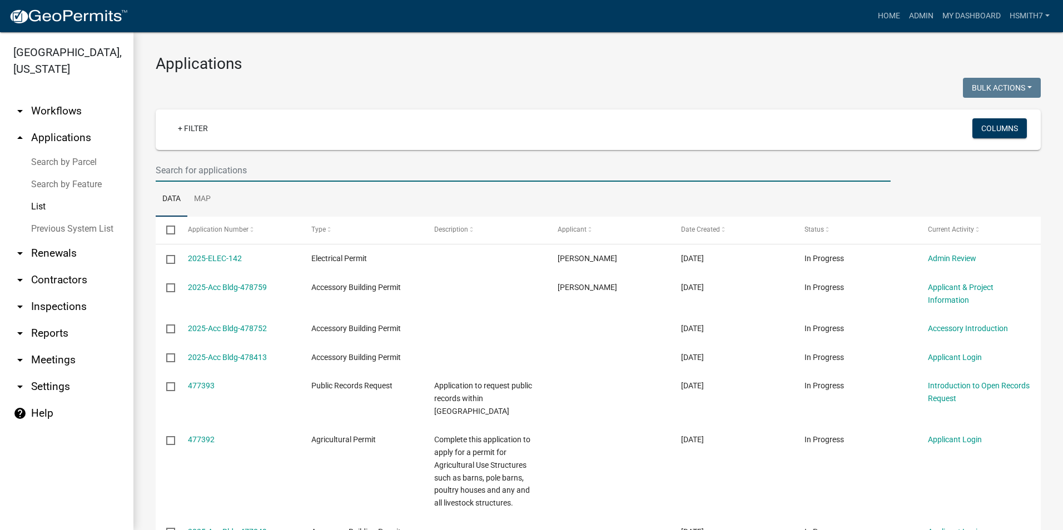
click at [417, 181] on input "text" at bounding box center [523, 170] width 735 height 23
click at [584, 198] on ul "Data Map" at bounding box center [598, 199] width 885 height 35
click at [359, 189] on ul "Data Map" at bounding box center [598, 199] width 885 height 35
click at [691, 184] on ul "Data Map" at bounding box center [598, 199] width 885 height 35
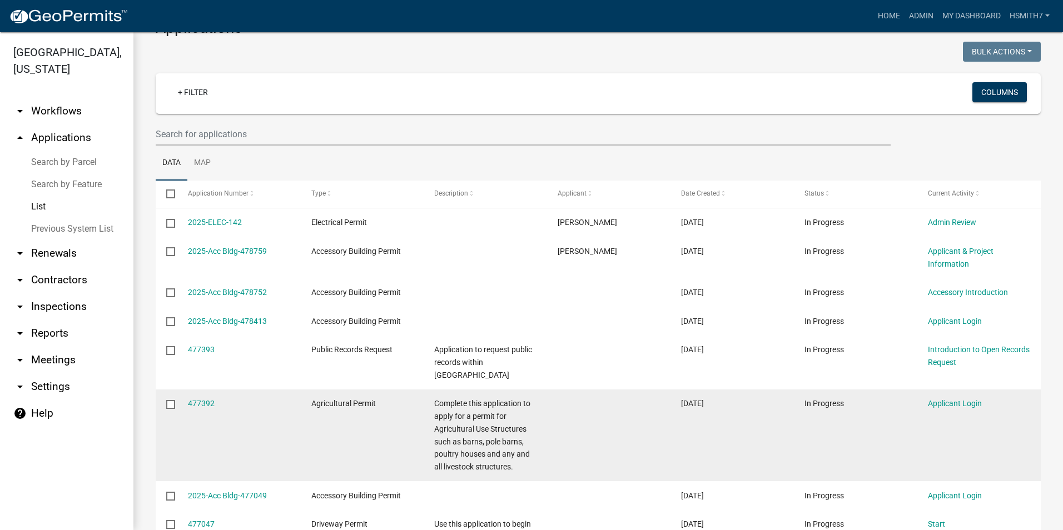
scroll to position [56, 0]
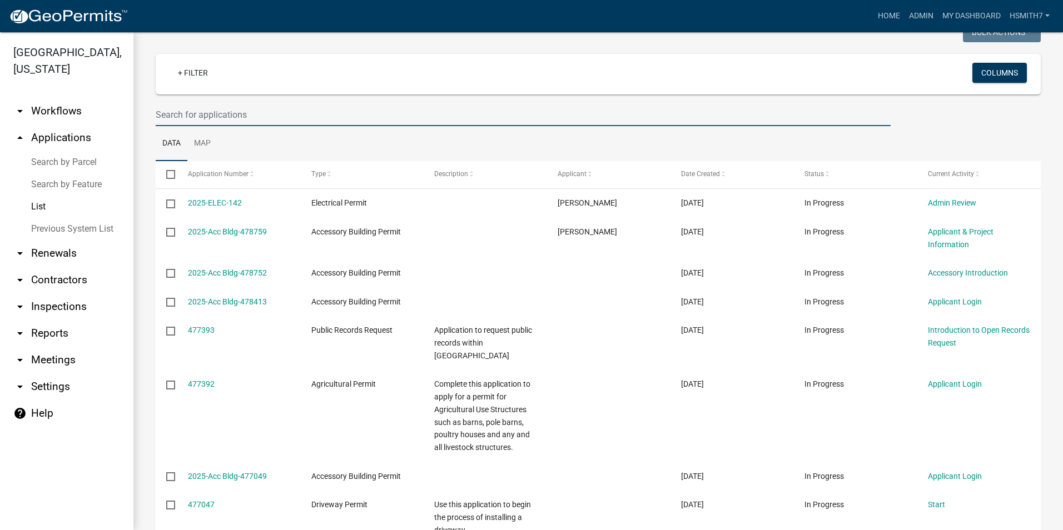
click at [452, 124] on input "text" at bounding box center [523, 114] width 735 height 23
click at [405, 127] on ul "Data Map" at bounding box center [598, 143] width 885 height 35
click at [401, 119] on input "text" at bounding box center [523, 114] width 735 height 23
click at [416, 154] on ul "Data Map" at bounding box center [598, 143] width 885 height 35
click at [579, 152] on ul "Data Map" at bounding box center [598, 143] width 885 height 35
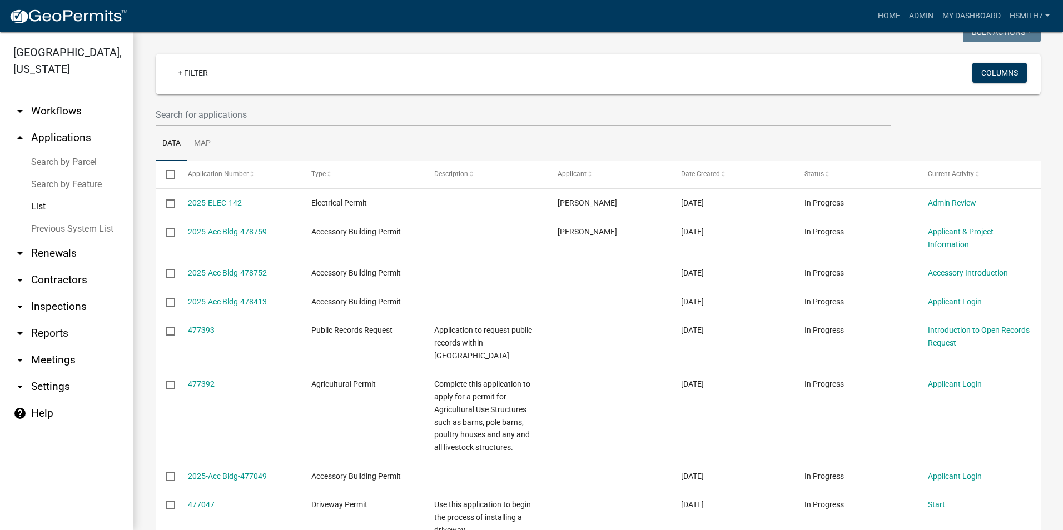
click at [690, 143] on ul "Data Map" at bounding box center [598, 143] width 885 height 35
click at [999, 146] on ul "Data Map" at bounding box center [598, 143] width 885 height 35
click at [995, 136] on ul "Data Map" at bounding box center [598, 143] width 885 height 35
click at [834, 138] on ul "Data Map" at bounding box center [598, 143] width 885 height 35
click at [660, 143] on ul "Data Map" at bounding box center [598, 143] width 885 height 35
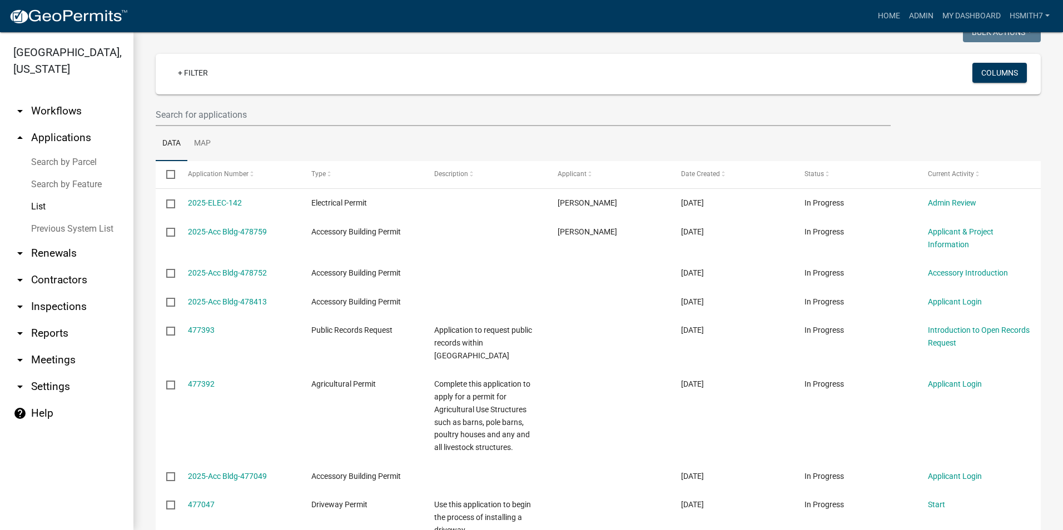
click at [632, 156] on ul "Data Map" at bounding box center [598, 143] width 885 height 35
drag, startPoint x: 620, startPoint y: 170, endPoint x: 607, endPoint y: 170, distance: 12.8
click at [607, 170] on div "Applicant" at bounding box center [609, 174] width 102 height 11
click at [625, 173] on div "Applicant" at bounding box center [609, 174] width 102 height 11
drag, startPoint x: 746, startPoint y: 167, endPoint x: 739, endPoint y: 158, distance: 11.5
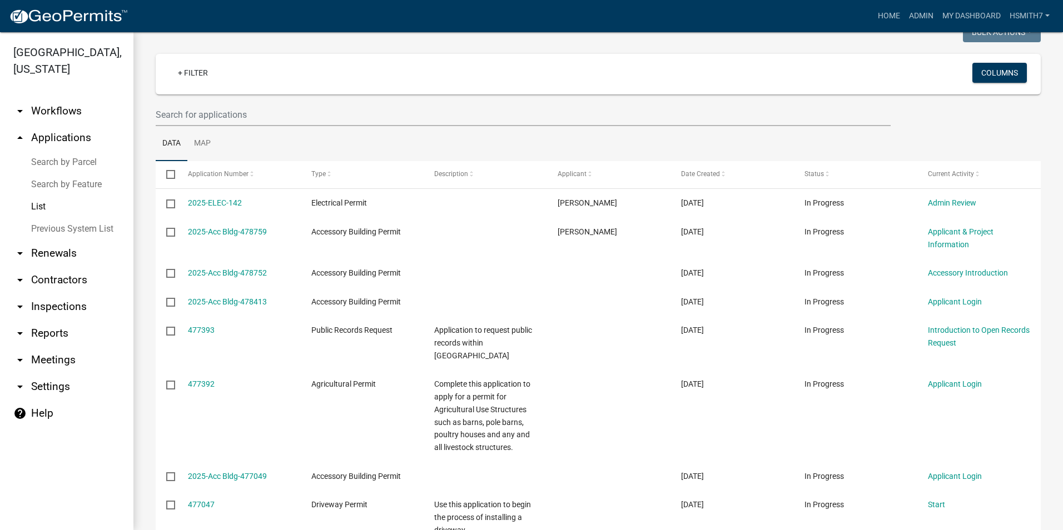
click at [744, 165] on datatable-header-cell "Date Created" at bounding box center [731, 174] width 123 height 27
click at [736, 142] on ul "Data Map" at bounding box center [598, 143] width 885 height 35
